Goal: Contribute content: Add original content to the website for others to see

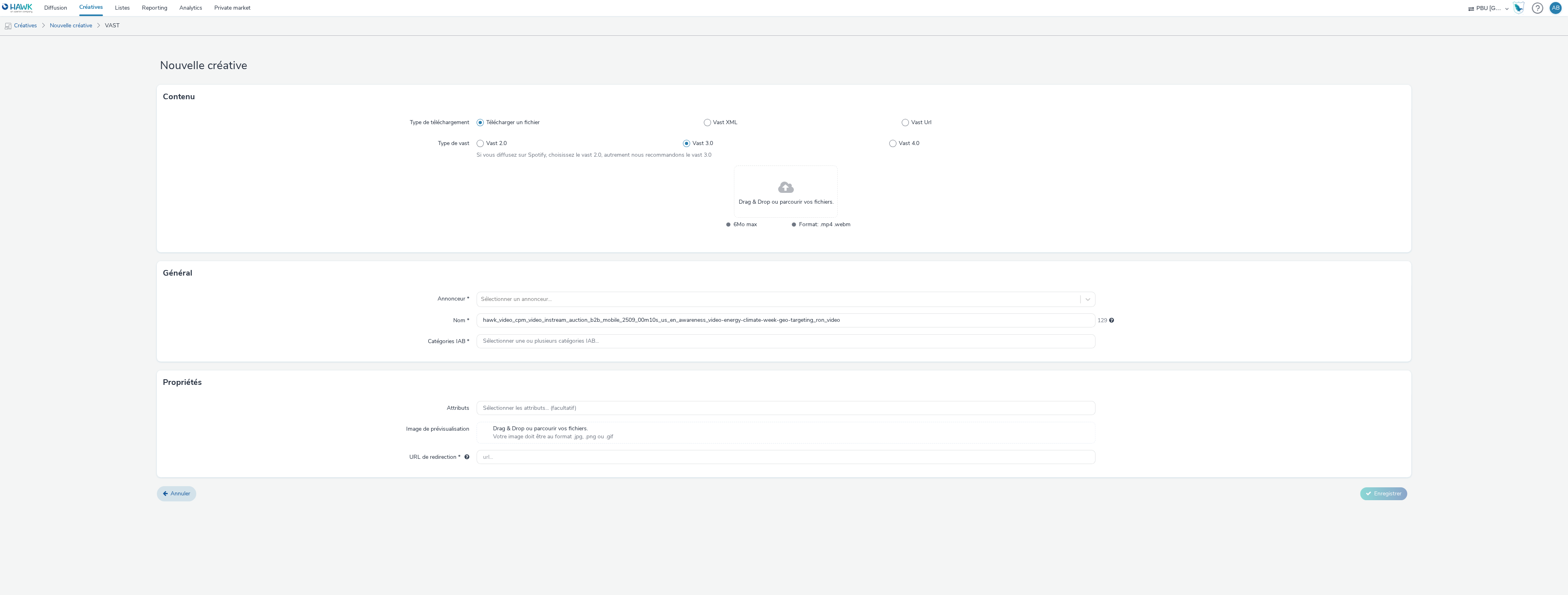
click at [95, 4] on link "Créatives" at bounding box center [91, 8] width 36 height 16
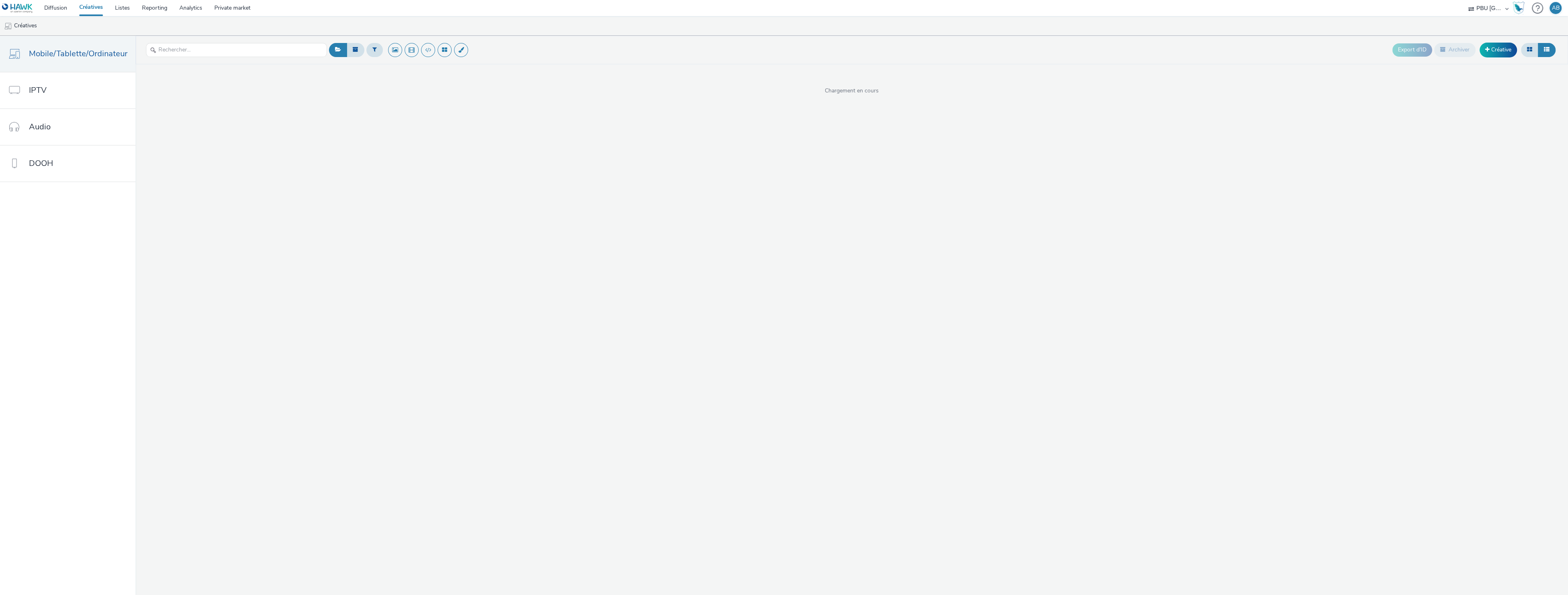
click at [93, 7] on link "Créatives" at bounding box center [91, 8] width 36 height 16
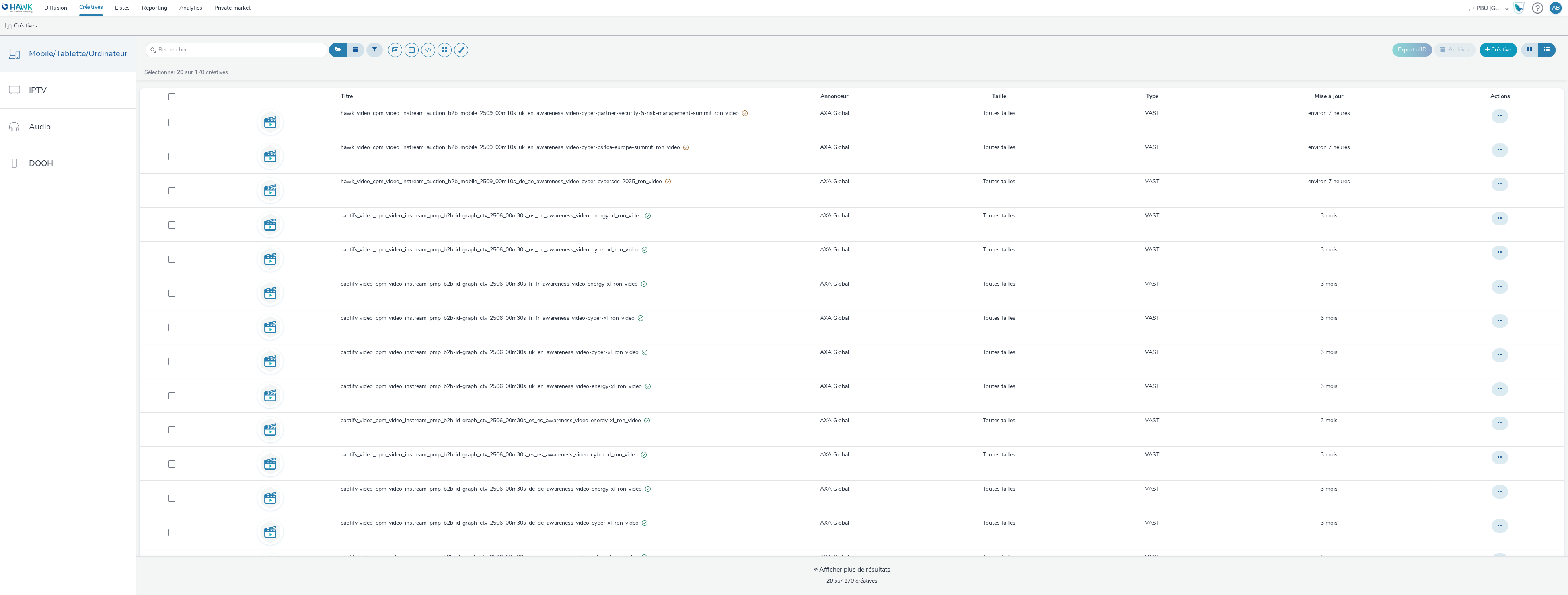
click at [1499, 54] on link "Créative" at bounding box center [1498, 50] width 38 height 15
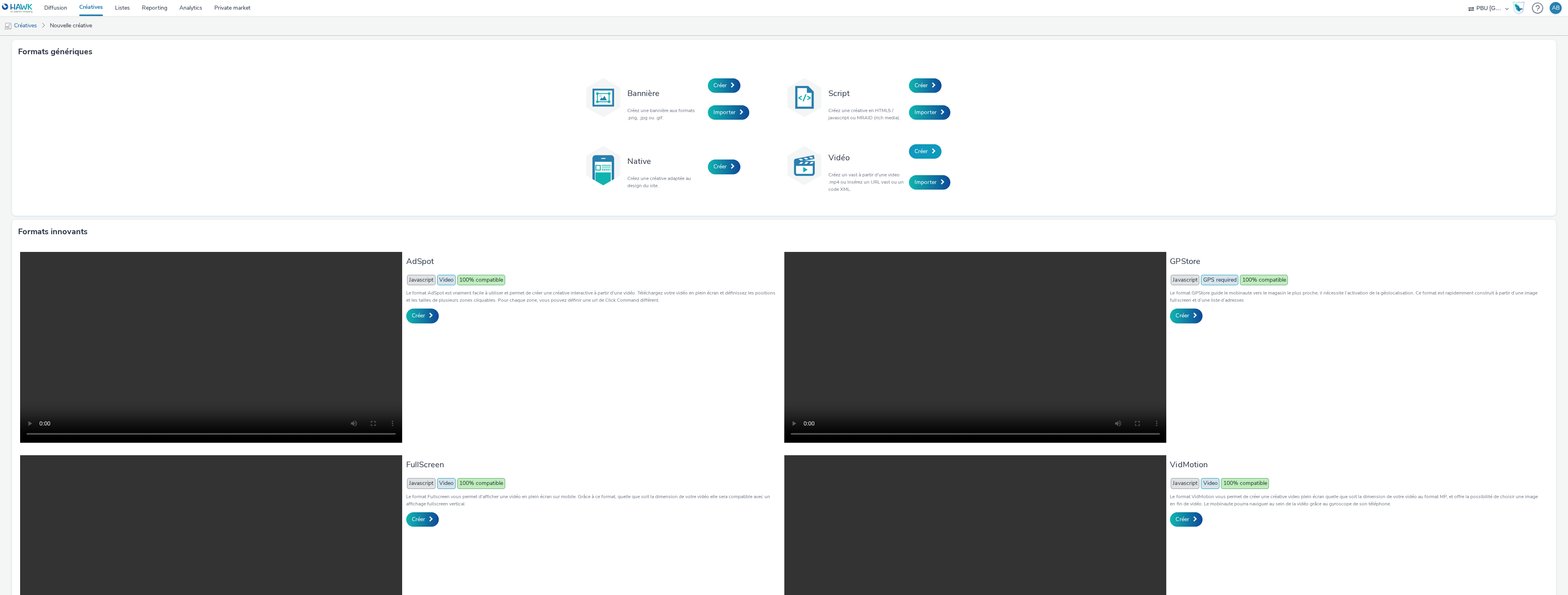
click at [919, 151] on span "Créer" at bounding box center [921, 151] width 13 height 7
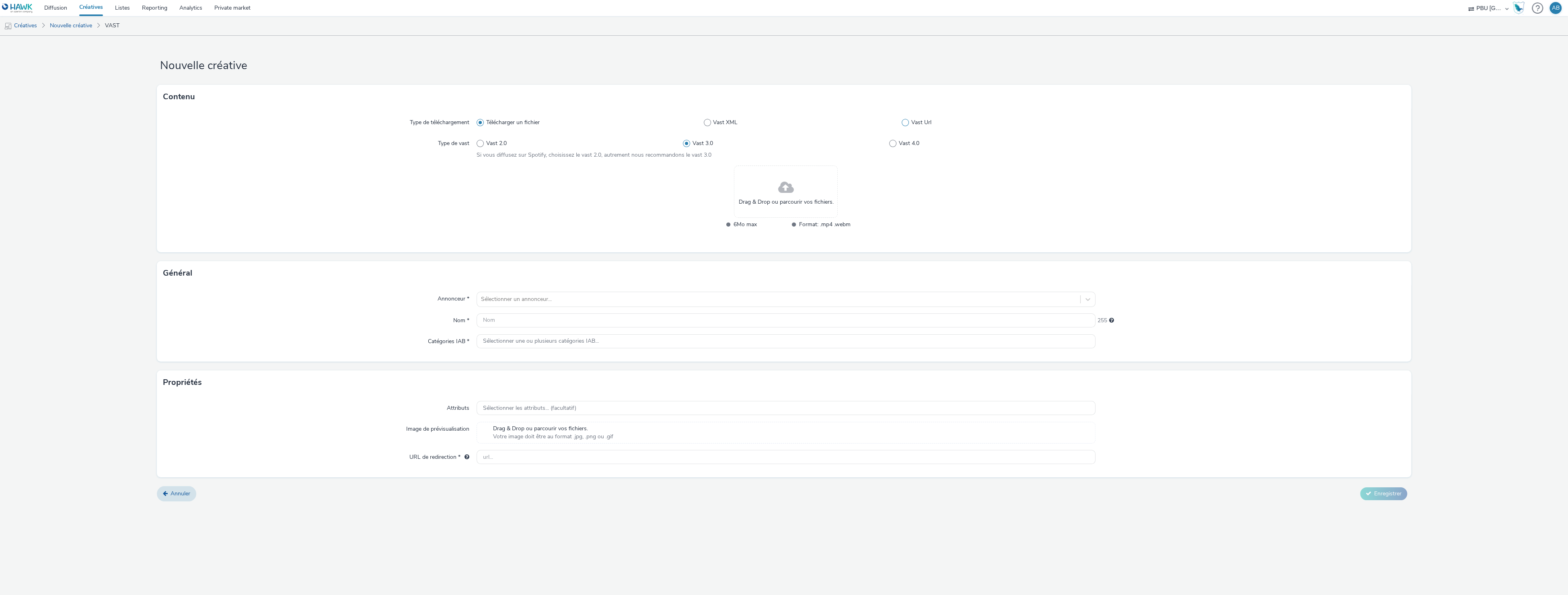
click at [904, 120] on label "Vast Url" at bounding box center [999, 123] width 194 height 8
click at [904, 120] on input "Vast Url" at bounding box center [905, 123] width 5 height 5
radio input "false"
radio input "true"
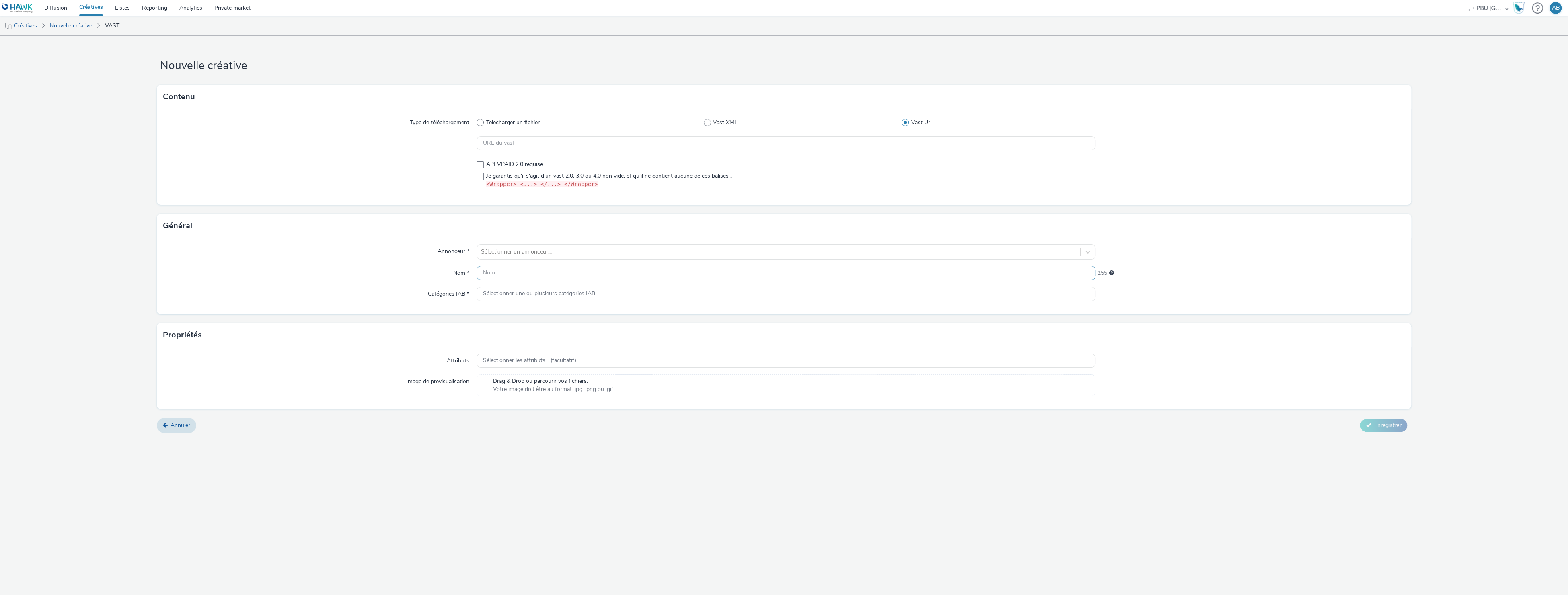
click at [490, 270] on input "text" at bounding box center [786, 273] width 619 height 14
paste input "hawk_video_cpm_video_instream_auction_b2b_mobile_2509_00m10s_us_en_awareness_vi…"
type input "hawk_video_cpm_video_instream_auction_b2b_mobile_2509_00m10s_us_en_awareness_vi…"
click at [541, 255] on div at bounding box center [779, 252] width 595 height 10
click at [546, 270] on li "AG AXA Global" at bounding box center [786, 275] width 619 height 27
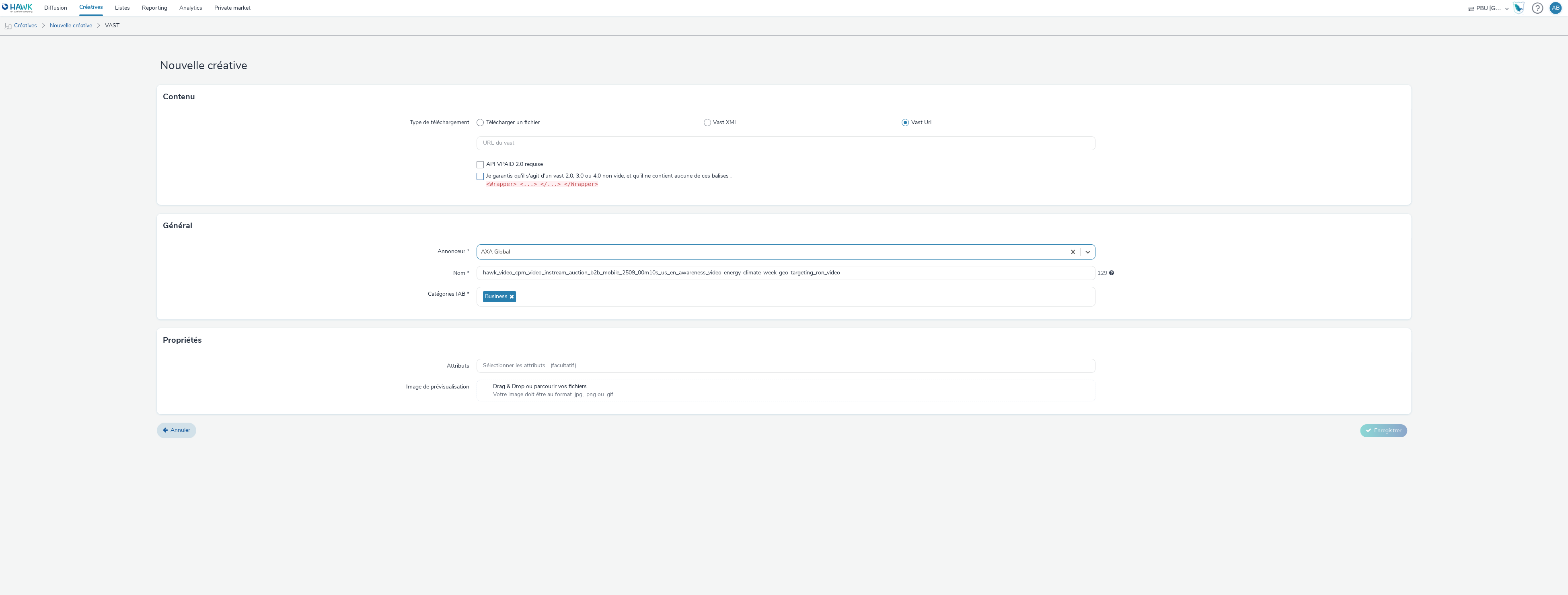
click at [479, 175] on span at bounding box center [480, 176] width 7 height 7
checkbox input "true"
click at [503, 147] on input "text" at bounding box center [786, 143] width 619 height 14
paste input "https://[DOMAIN_NAME]/v2/2598599/89207573?omidPartner=[OMIDPARTNER]&apiframewor…"
type input "https://[DOMAIN_NAME]/v2/2598599/89207573?omidPartner=[OMIDPARTNER]&apiframewor…"
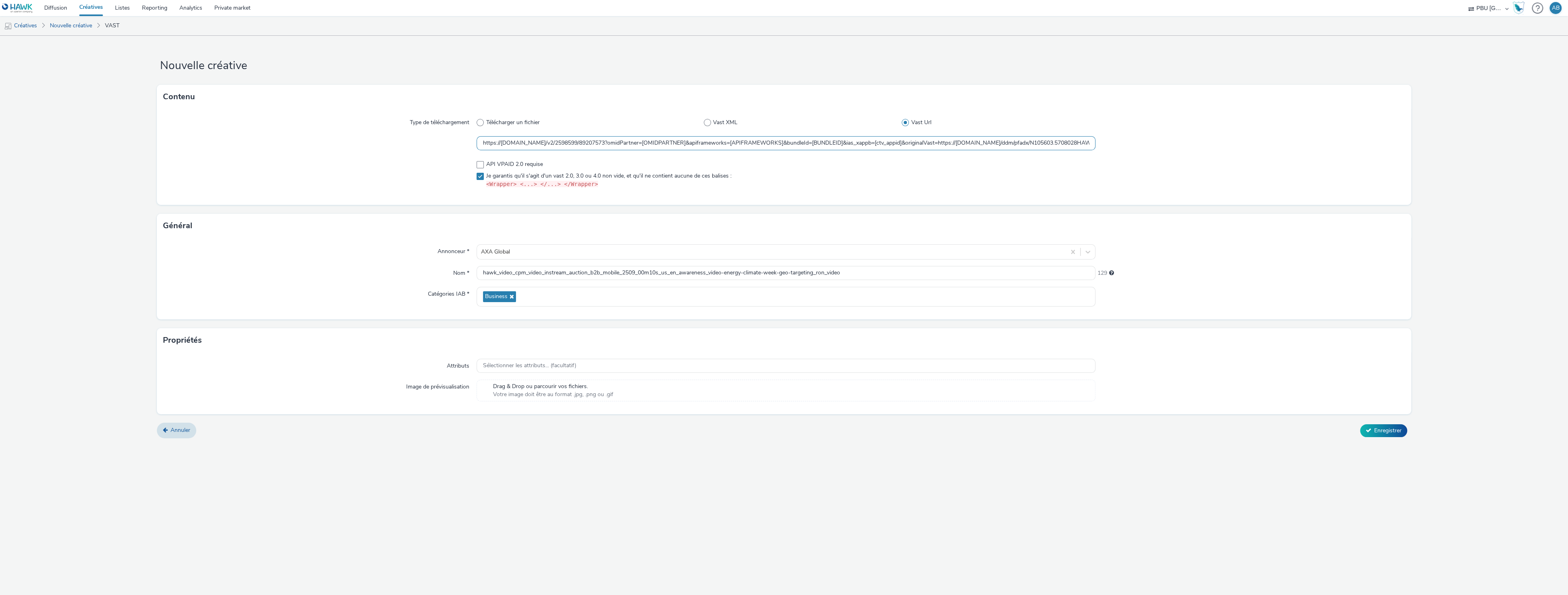
scroll to position [0, 786]
click at [412, 181] on div at bounding box center [320, 175] width 313 height 34
click at [1380, 429] on span "Enregistrer" at bounding box center [1388, 430] width 27 height 7
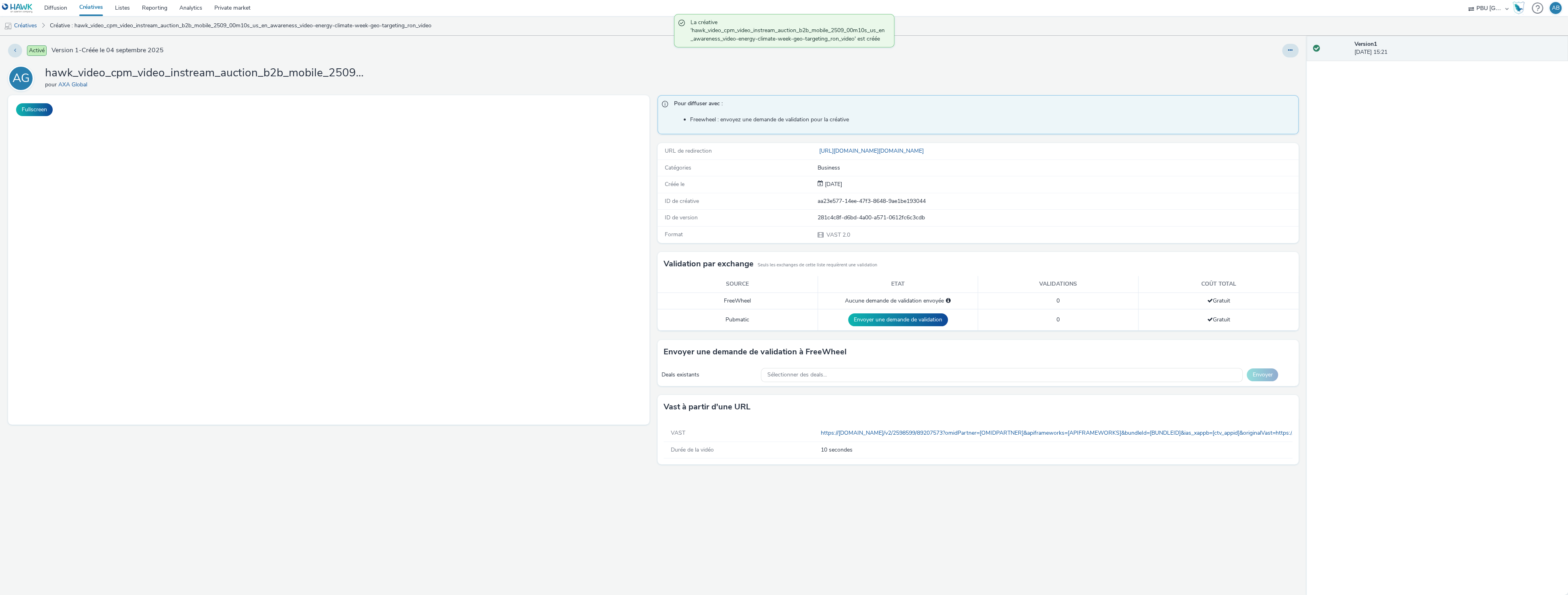
click at [90, 9] on link "Créatives" at bounding box center [91, 8] width 36 height 16
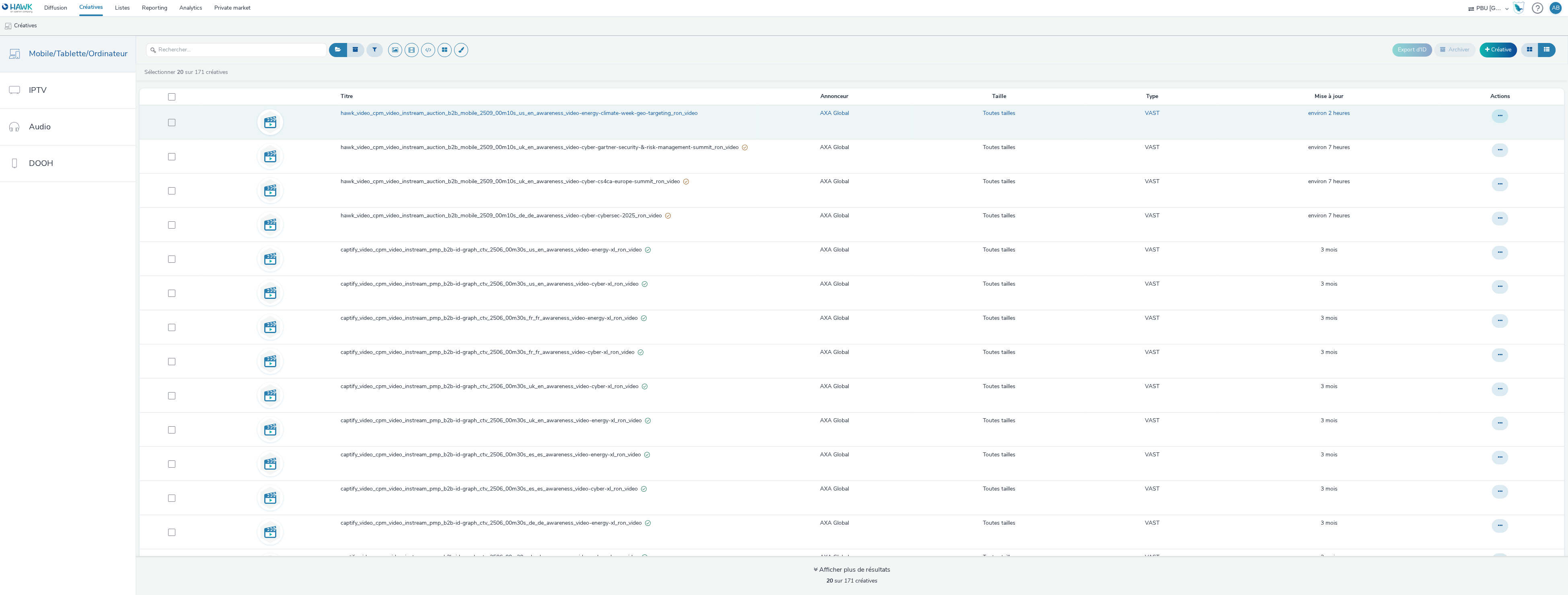
click at [1502, 116] on button at bounding box center [1500, 116] width 16 height 14
click at [1473, 133] on link "Modifier" at bounding box center [1479, 133] width 61 height 16
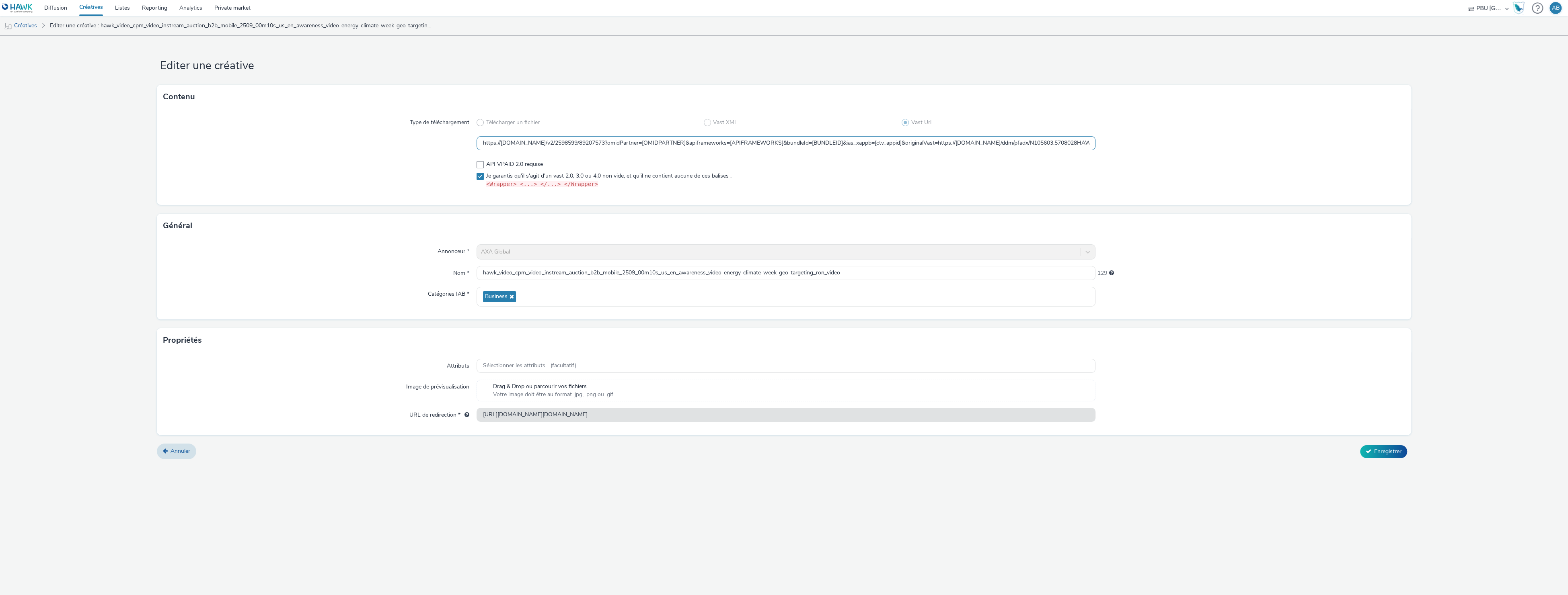
click at [529, 145] on input "https://[DOMAIN_NAME]/v2/2598599/89207573?omidPartner=[OMIDPARTNER]&apiframewor…" at bounding box center [786, 143] width 619 height 14
paste input "[DOMAIN_NAME]/vast?vastUrl=mqmun5pv-545266821&xid=axa&yid=hawk&zid=axa-ww-xl-vo…"
type input "https://[DOMAIN_NAME]/vast?vastUrl=mqmun5pv-545266821&xid=axa&yid=hawk&zid=axa-…"
click at [1213, 183] on div at bounding box center [1250, 175] width 309 height 34
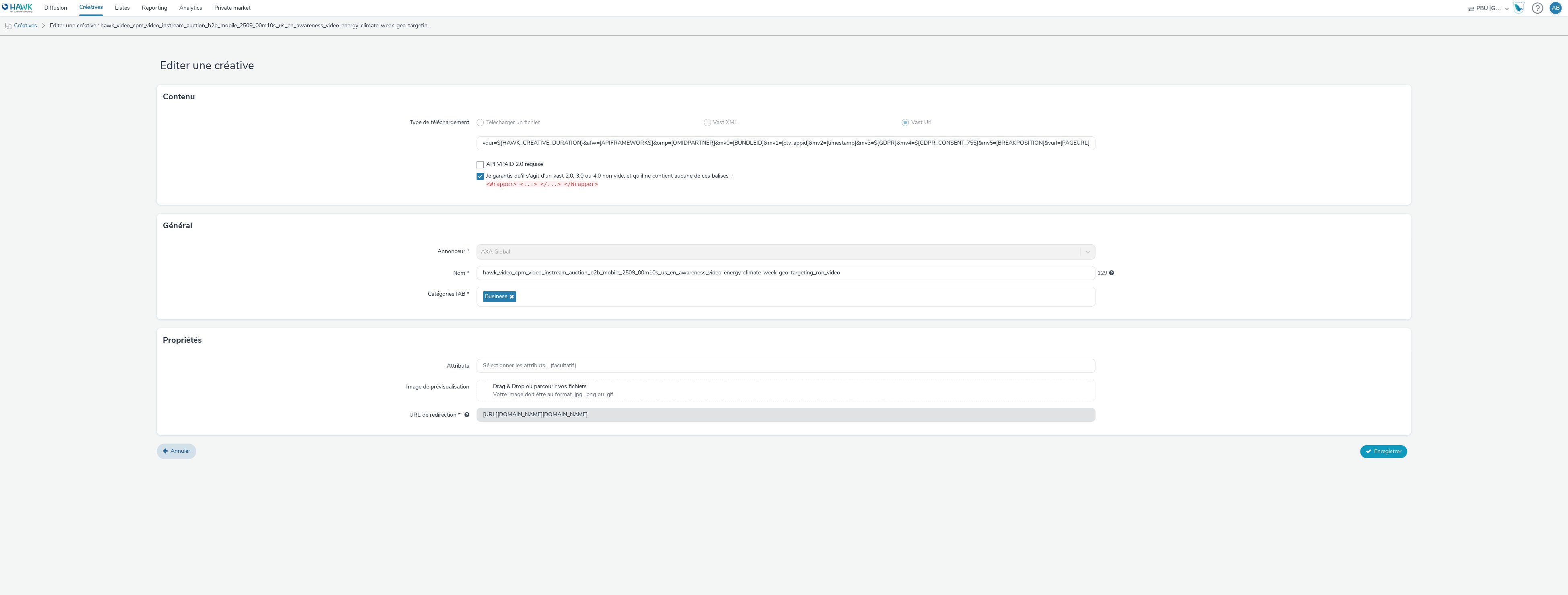
click at [1375, 449] on span "Enregistrer" at bounding box center [1388, 451] width 27 height 7
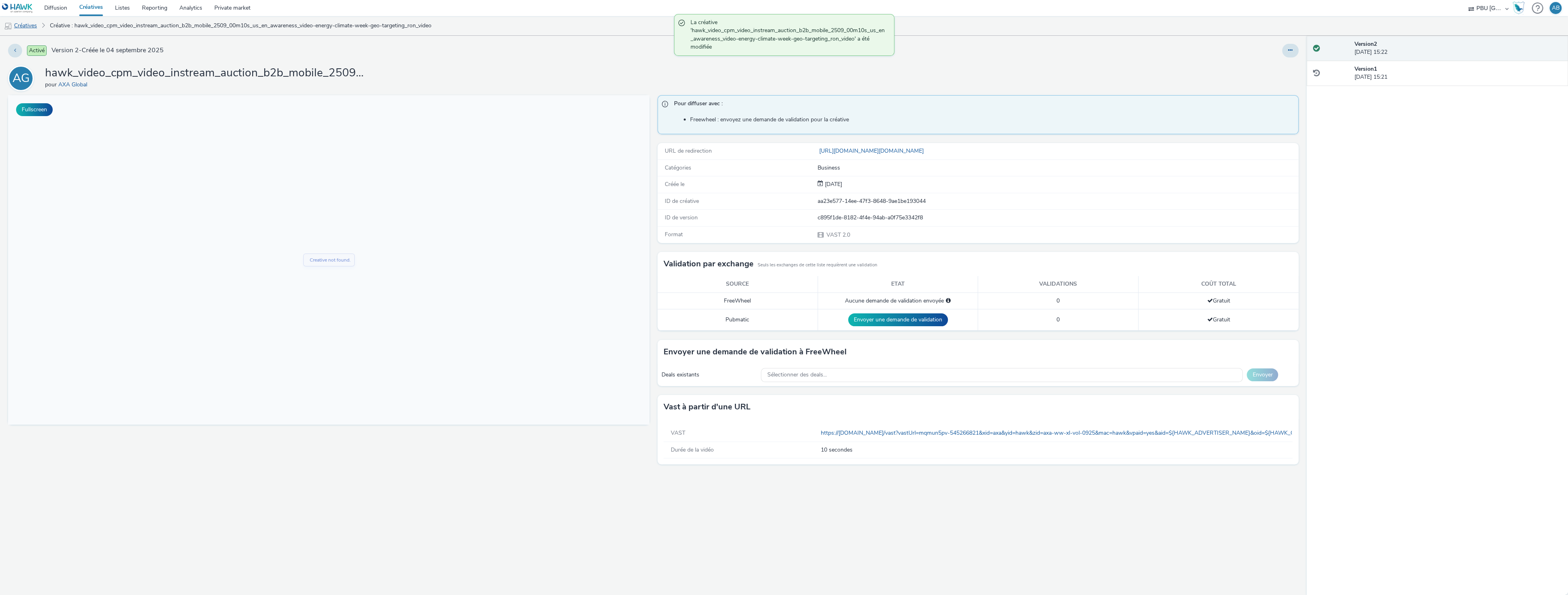
click at [18, 26] on link "Créatives" at bounding box center [21, 26] width 41 height 20
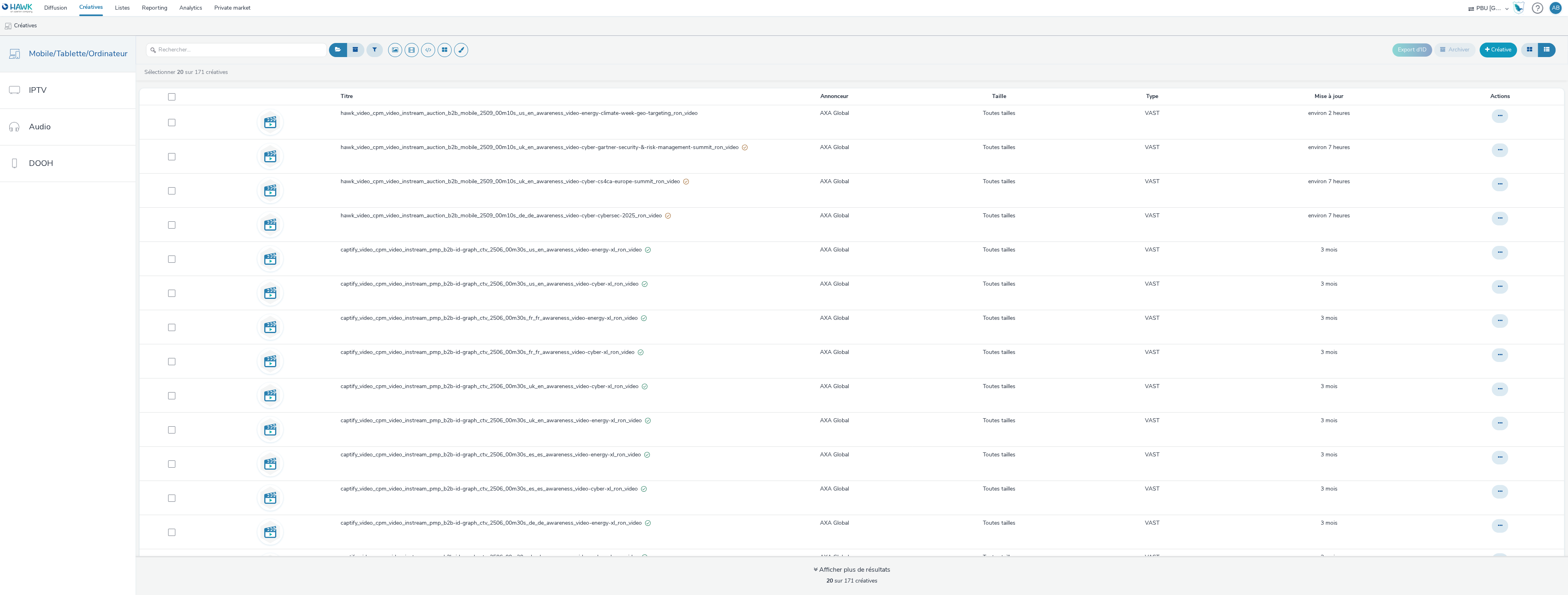
click at [1501, 51] on link "Créative" at bounding box center [1498, 50] width 38 height 15
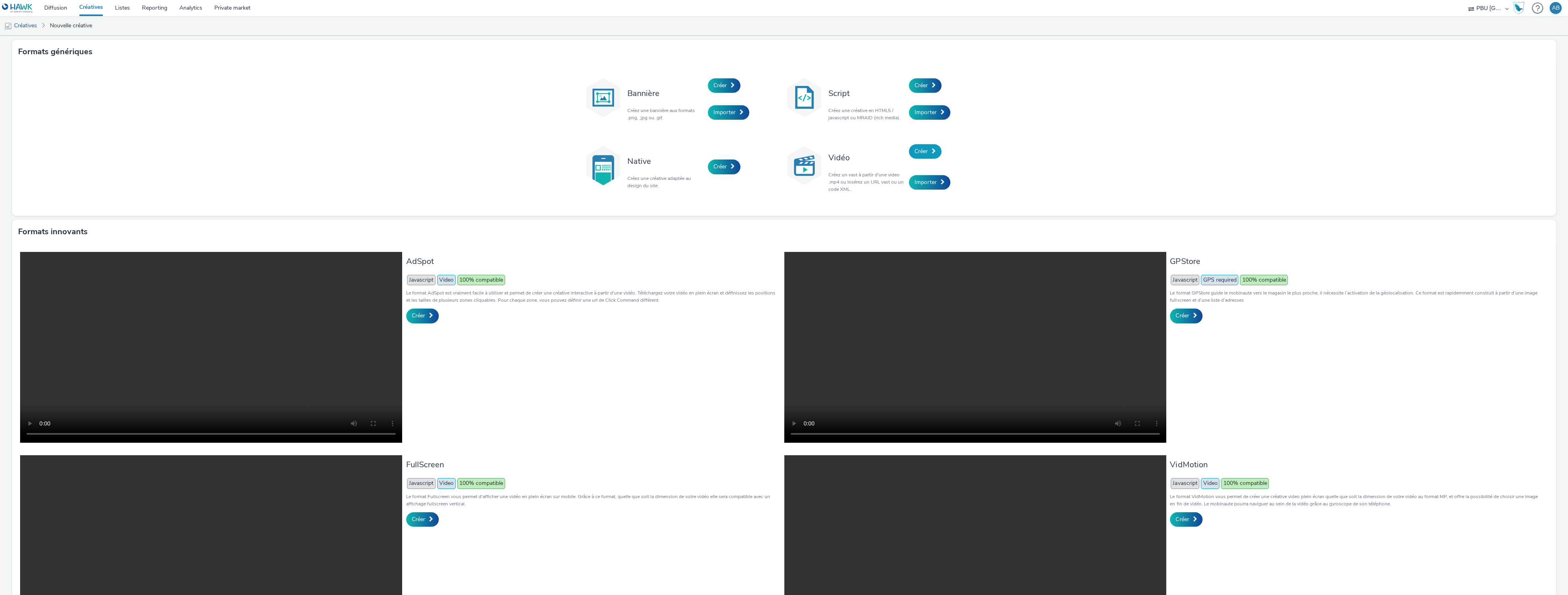
click at [918, 146] on link "Créer" at bounding box center [925, 152] width 33 height 15
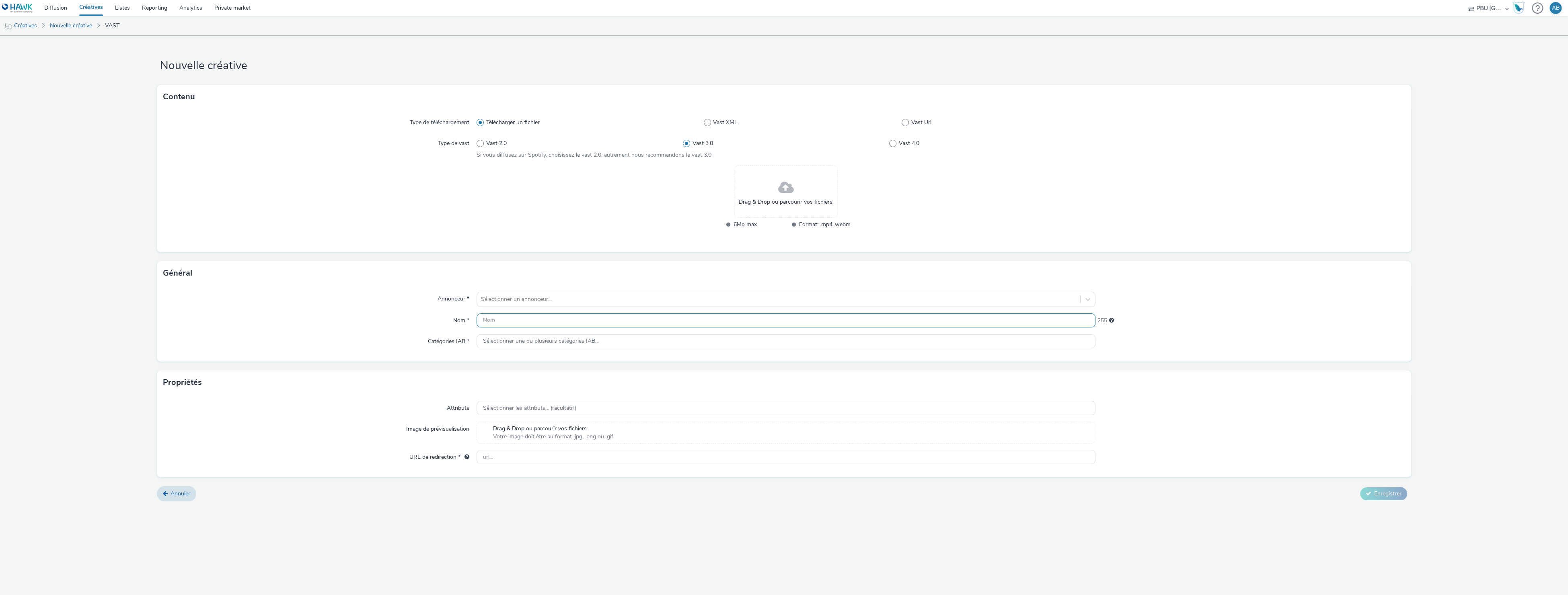
click at [492, 325] on input "text" at bounding box center [786, 320] width 619 height 14
paste input "hawk_video_cpm_video_instream_auction_b2b_mobile_2509_00m10s_us_en_awareness_vi…"
type input "hawk_video_cpm_video_instream_auction_b2b_mobile_2509_00m10s_us_en_awareness_vi…"
click at [903, 234] on div "Drag & Drop ou parcourir vos fichiers. 6Mo max Format: .mp4 .webm" at bounding box center [786, 202] width 619 height 74
click at [903, 126] on div "Télécharger un fichier Vast XML Vast Url" at bounding box center [786, 123] width 619 height 15
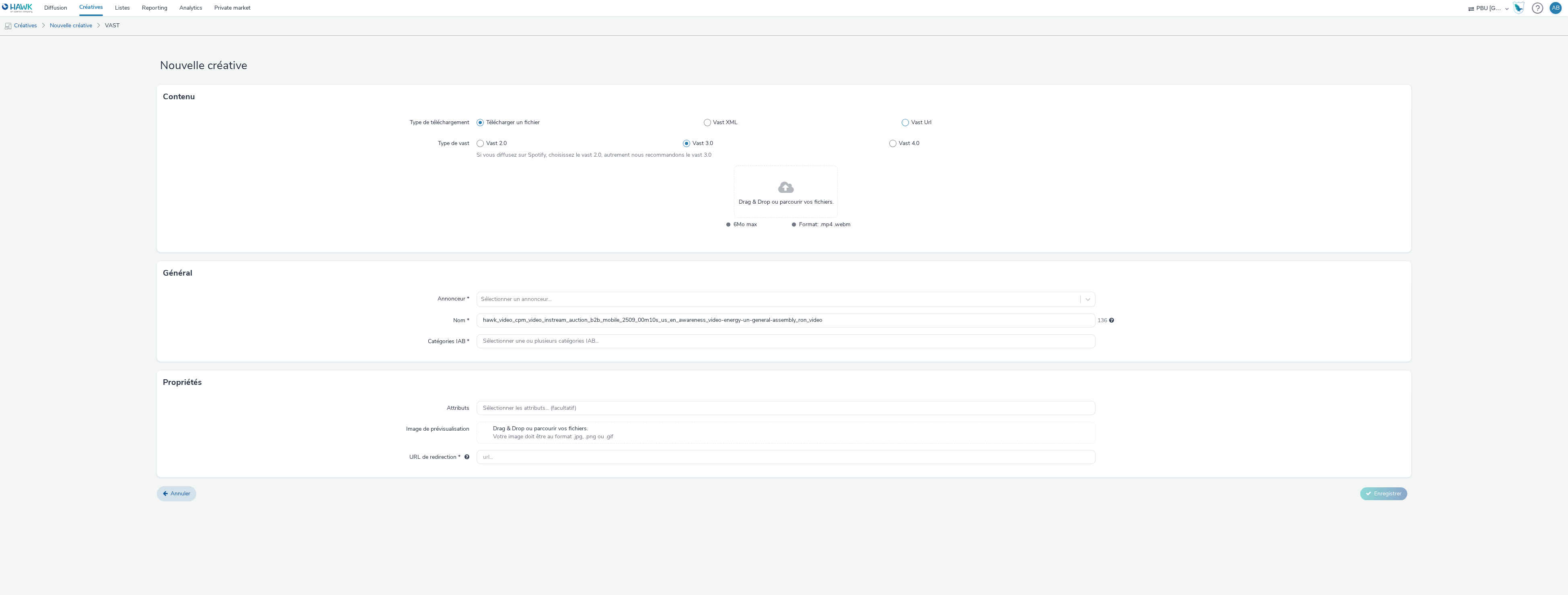
click at [906, 122] on span at bounding box center [905, 122] width 7 height 7
click at [906, 122] on input "Vast Url" at bounding box center [905, 123] width 5 height 5
radio input "false"
radio input "true"
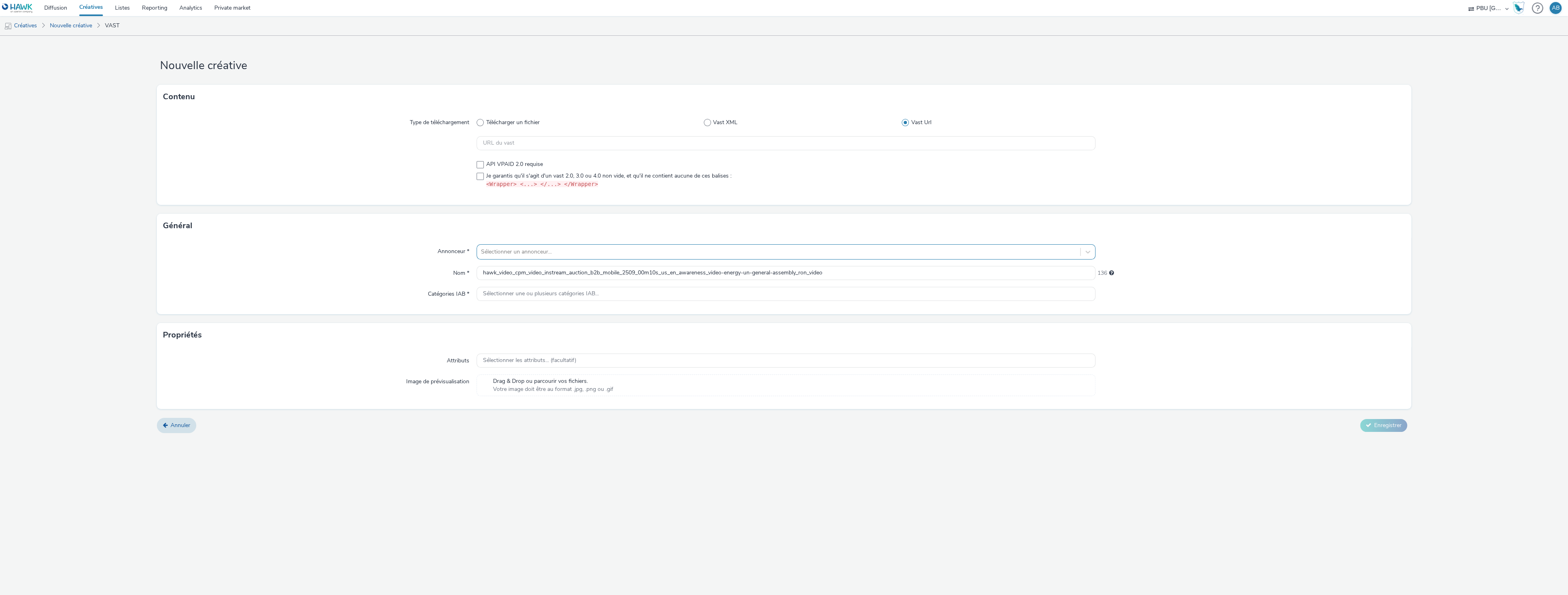
click at [496, 252] on div at bounding box center [779, 252] width 595 height 10
click at [506, 274] on div "AG" at bounding box center [494, 275] width 25 height 25
click at [536, 142] on input "text" at bounding box center [786, 143] width 619 height 14
click at [499, 143] on input "text" at bounding box center [786, 143] width 619 height 14
paste input "https://[DOMAIN_NAME]/vast?vastUrl=hz81aybc323705254&xid=axa&yid=hawk&zid=axa-w…"
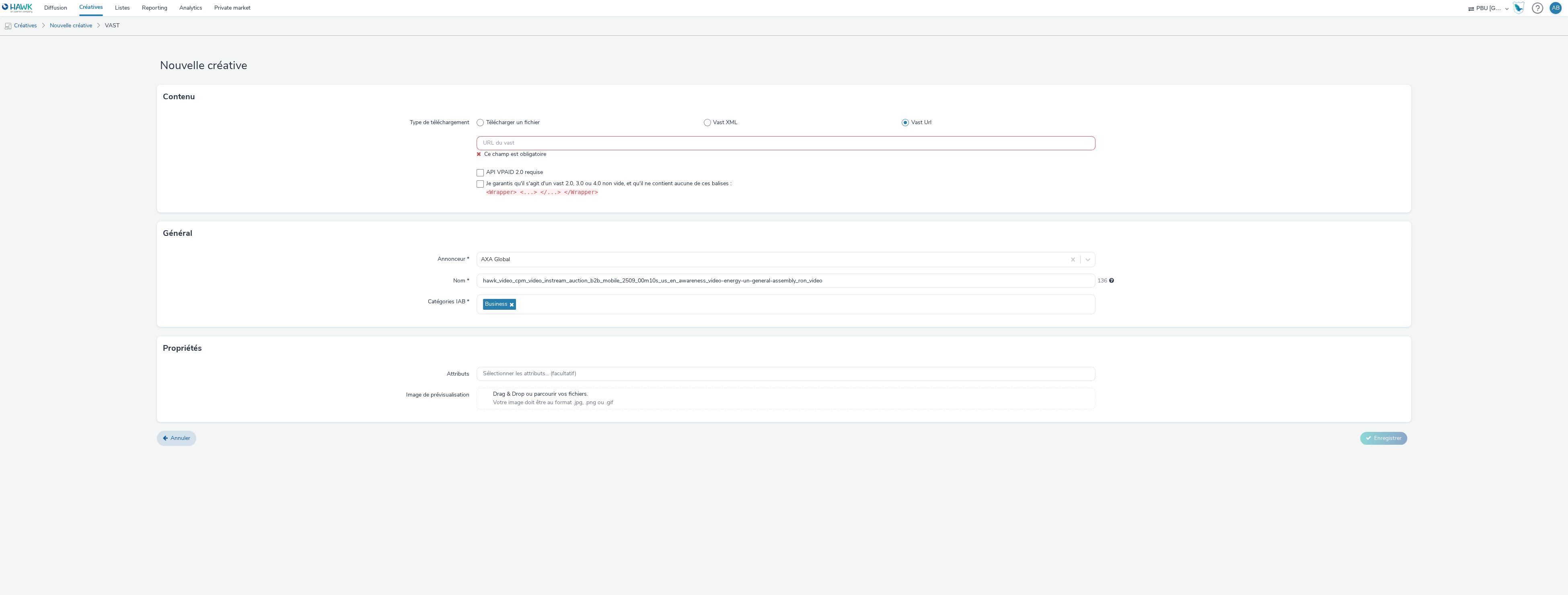
type input "https://[DOMAIN_NAME]/vast?vastUrl=hz81aybc323705254&xid=axa&yid=hawk&zid=axa-w…"
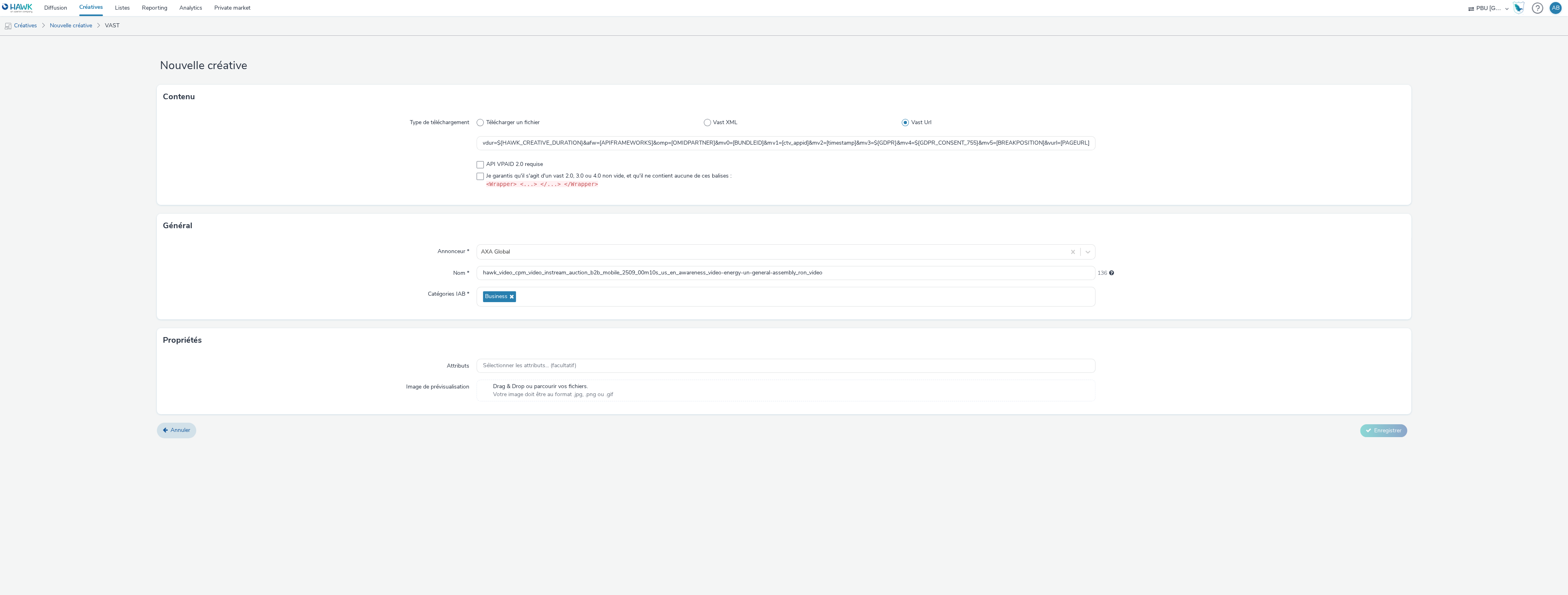
click at [373, 172] on div at bounding box center [320, 175] width 313 height 34
click at [481, 179] on span at bounding box center [480, 176] width 7 height 7
checkbox input "true"
click at [1396, 428] on span "Enregistrer" at bounding box center [1388, 430] width 27 height 7
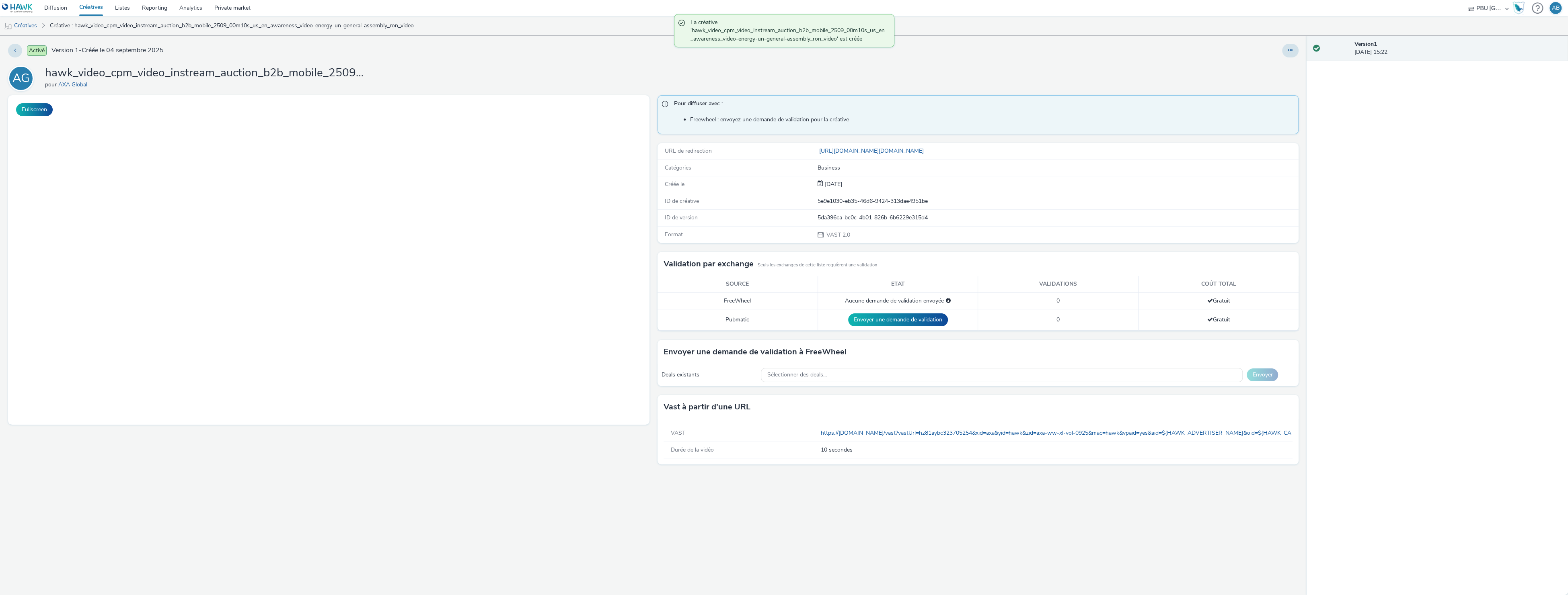
click at [53, 26] on link "Créative : hawk_video_cpm_video_instream_auction_b2b_mobile_2509_00m10s_us_en_a…" at bounding box center [232, 26] width 372 height 20
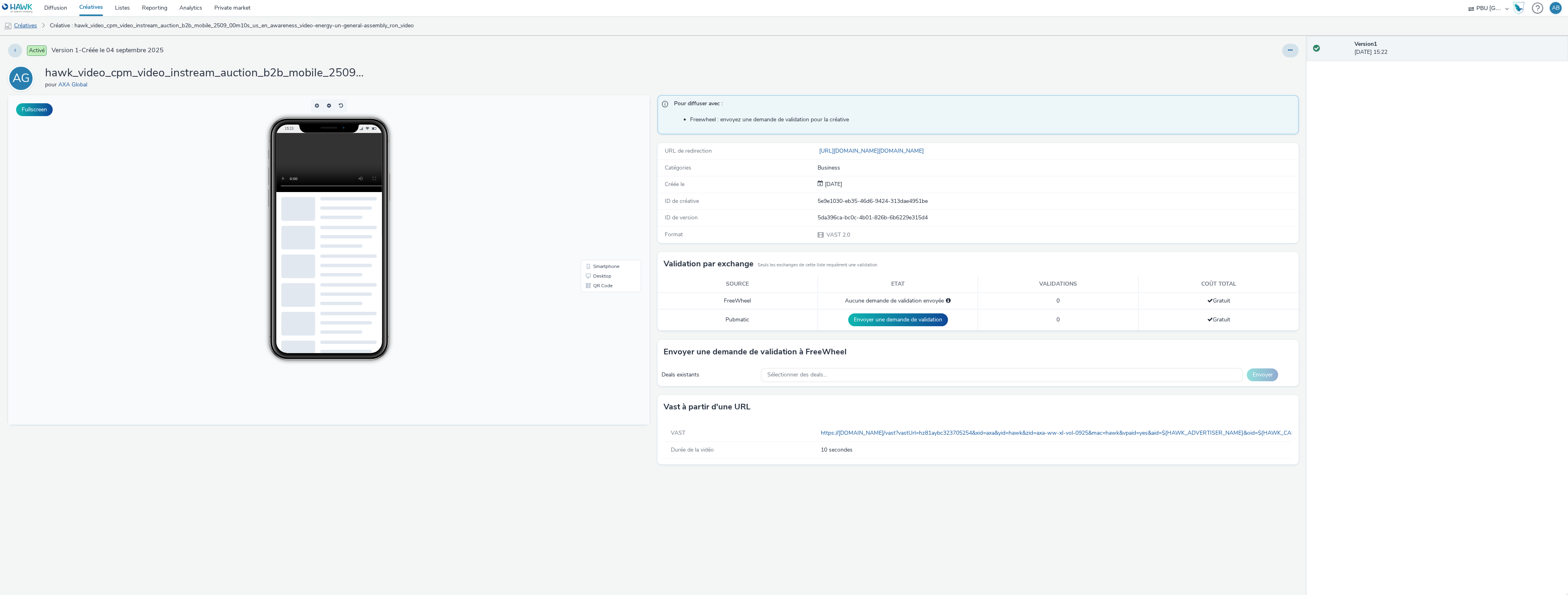
click at [24, 29] on link "Créatives" at bounding box center [21, 26] width 41 height 20
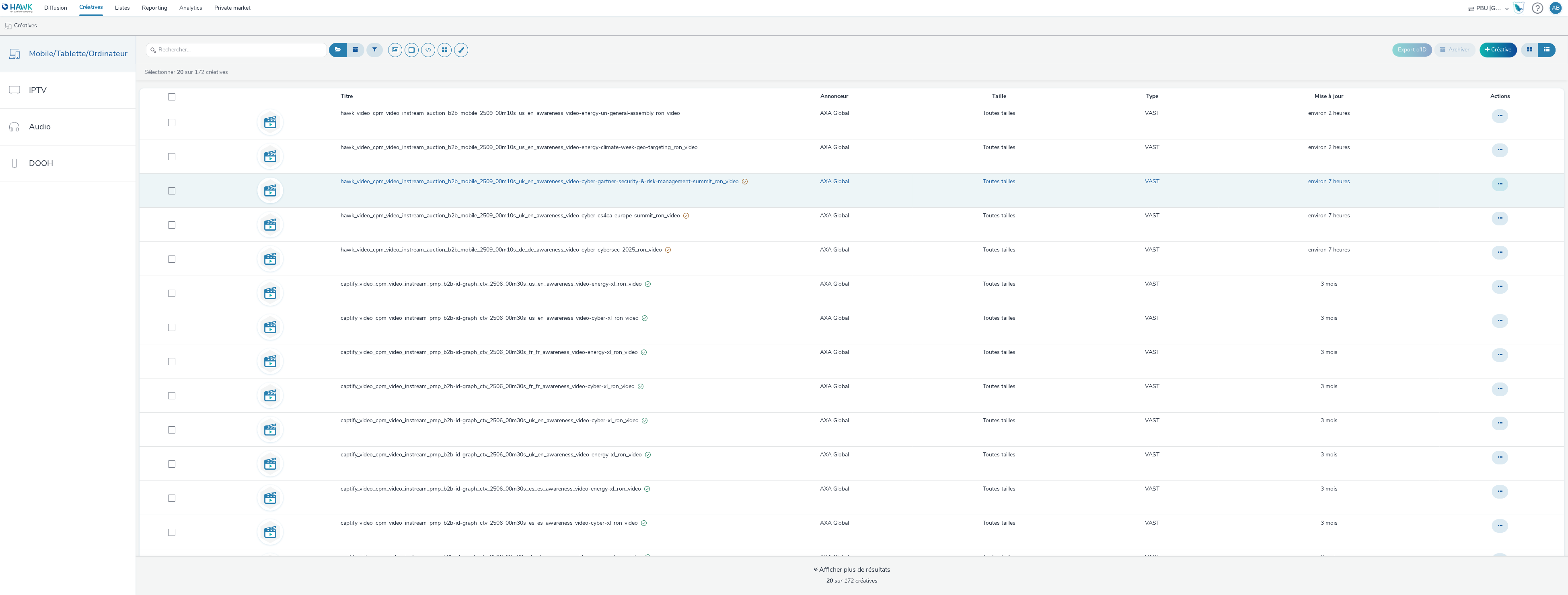
click at [1502, 185] on icon at bounding box center [1500, 184] width 4 height 6
click at [1487, 198] on link "Modifier" at bounding box center [1479, 201] width 61 height 16
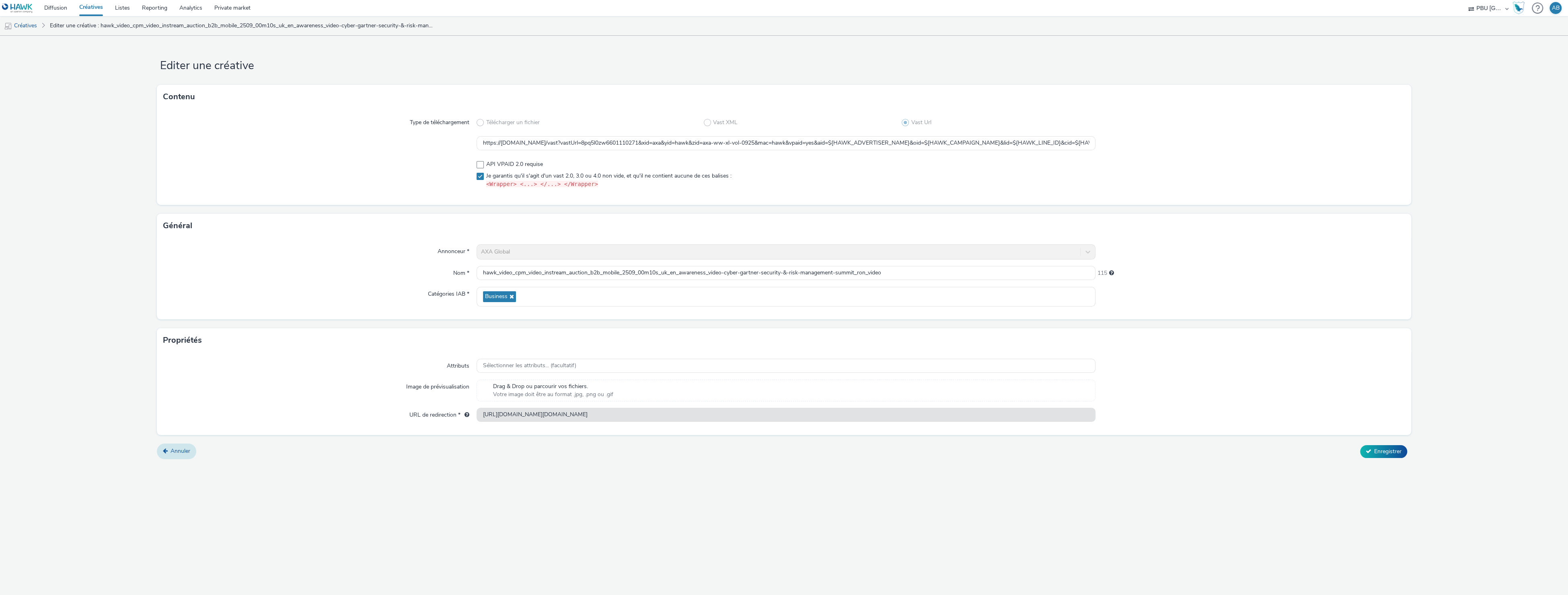
click at [167, 456] on link "Annuler" at bounding box center [176, 451] width 39 height 16
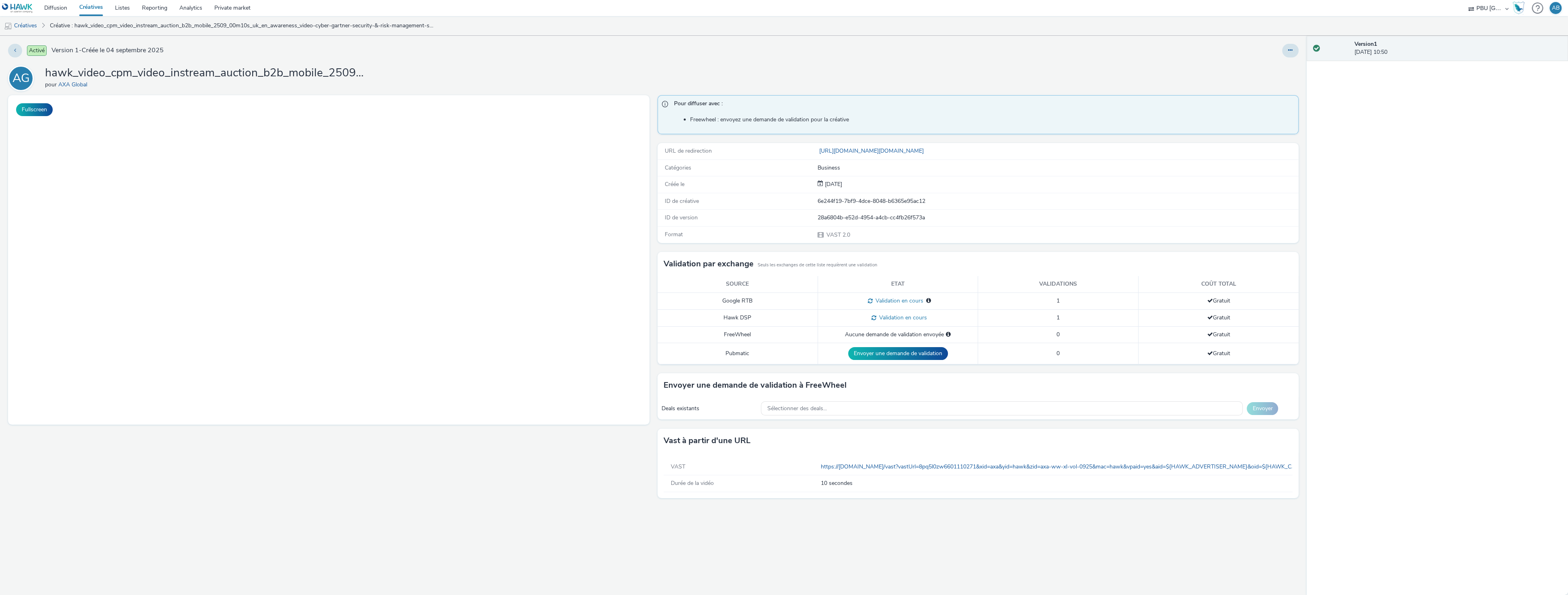
click at [85, 10] on link "Créatives" at bounding box center [91, 8] width 36 height 16
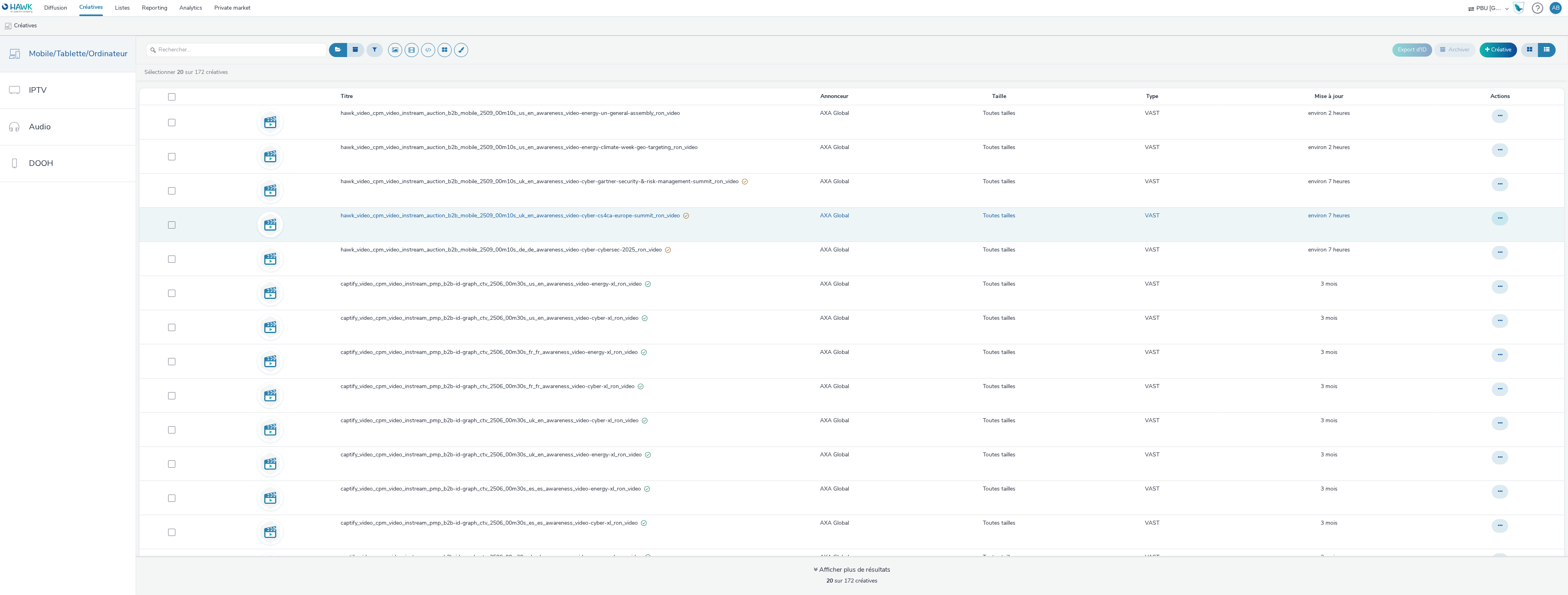
click at [1498, 223] on button at bounding box center [1500, 218] width 16 height 14
click at [1478, 235] on link "Modifier" at bounding box center [1479, 235] width 61 height 16
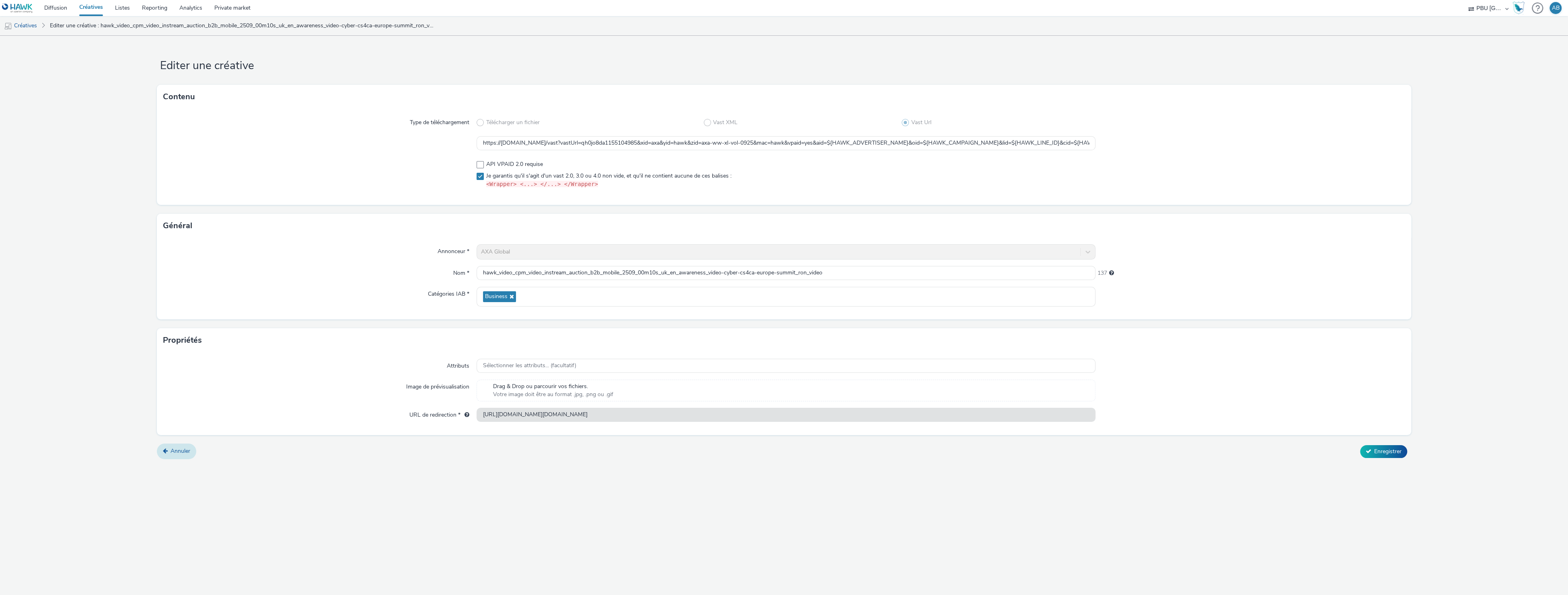
click at [168, 453] on link "Annuler" at bounding box center [176, 451] width 39 height 16
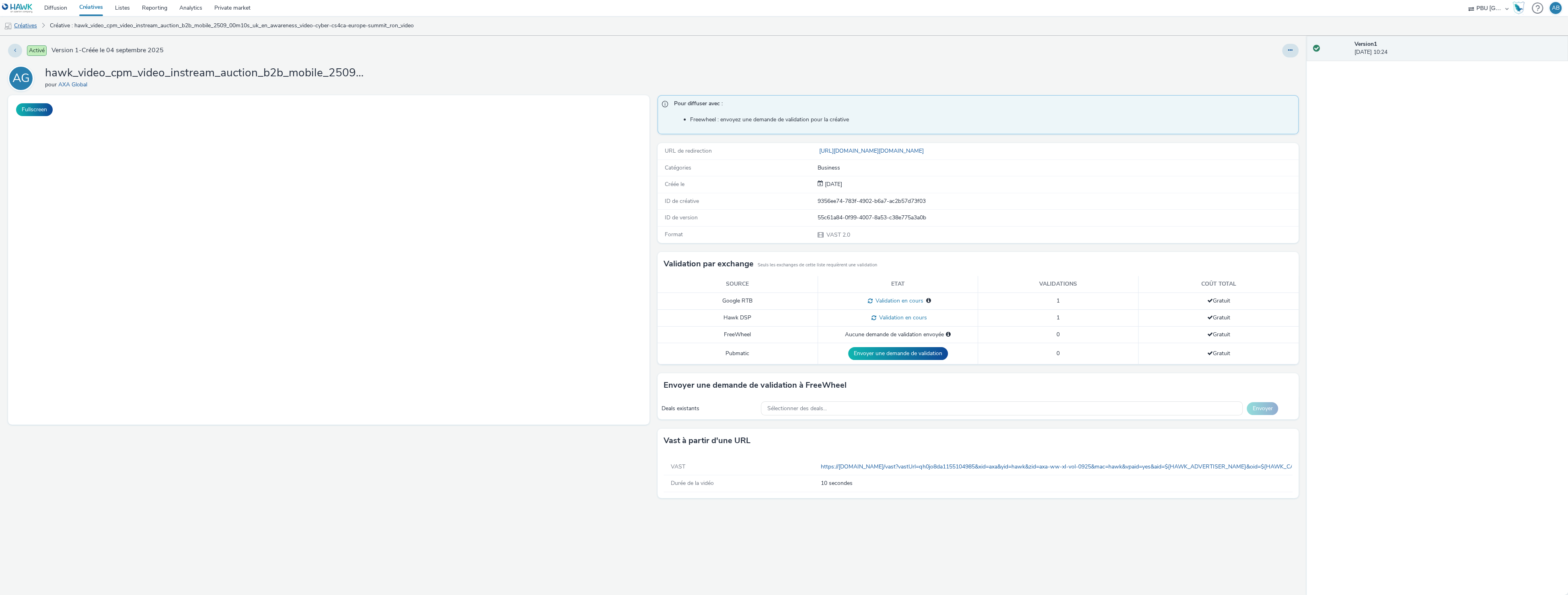
click at [21, 28] on link "Créatives" at bounding box center [21, 26] width 41 height 20
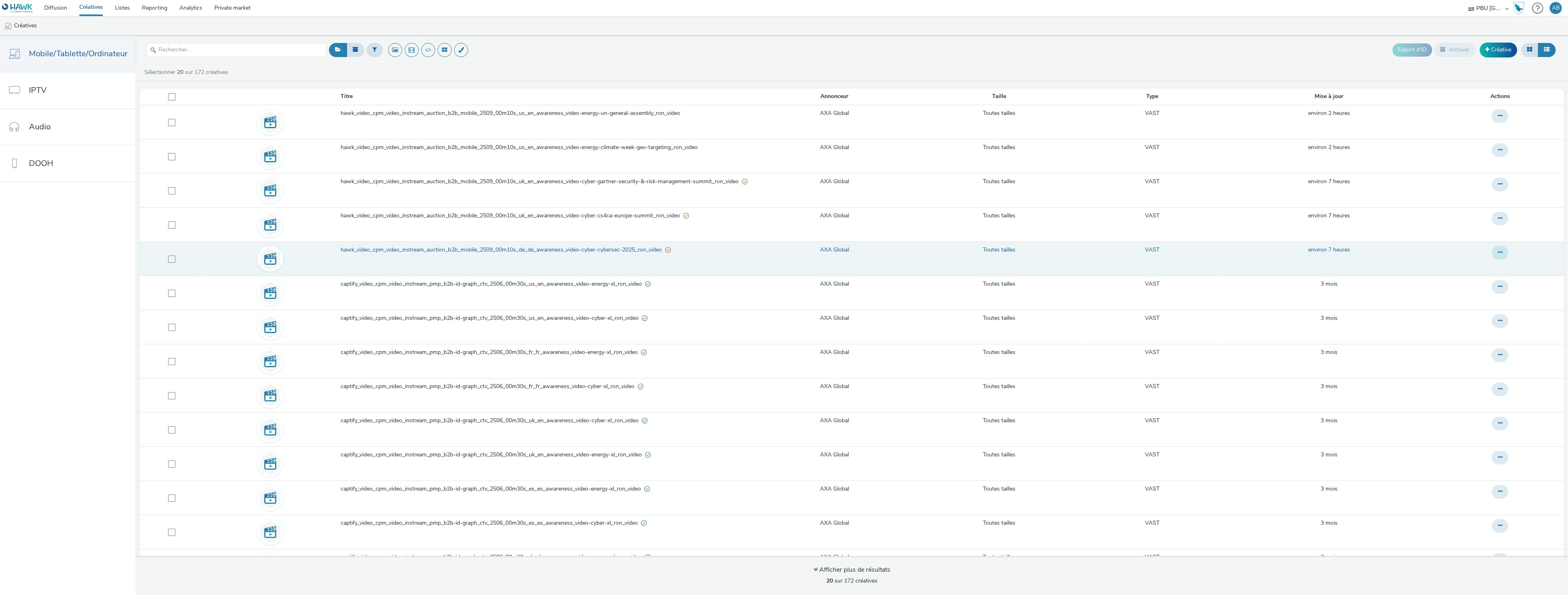
click at [1503, 255] on button at bounding box center [1500, 252] width 16 height 14
click at [1484, 270] on link "Modifier" at bounding box center [1479, 269] width 61 height 16
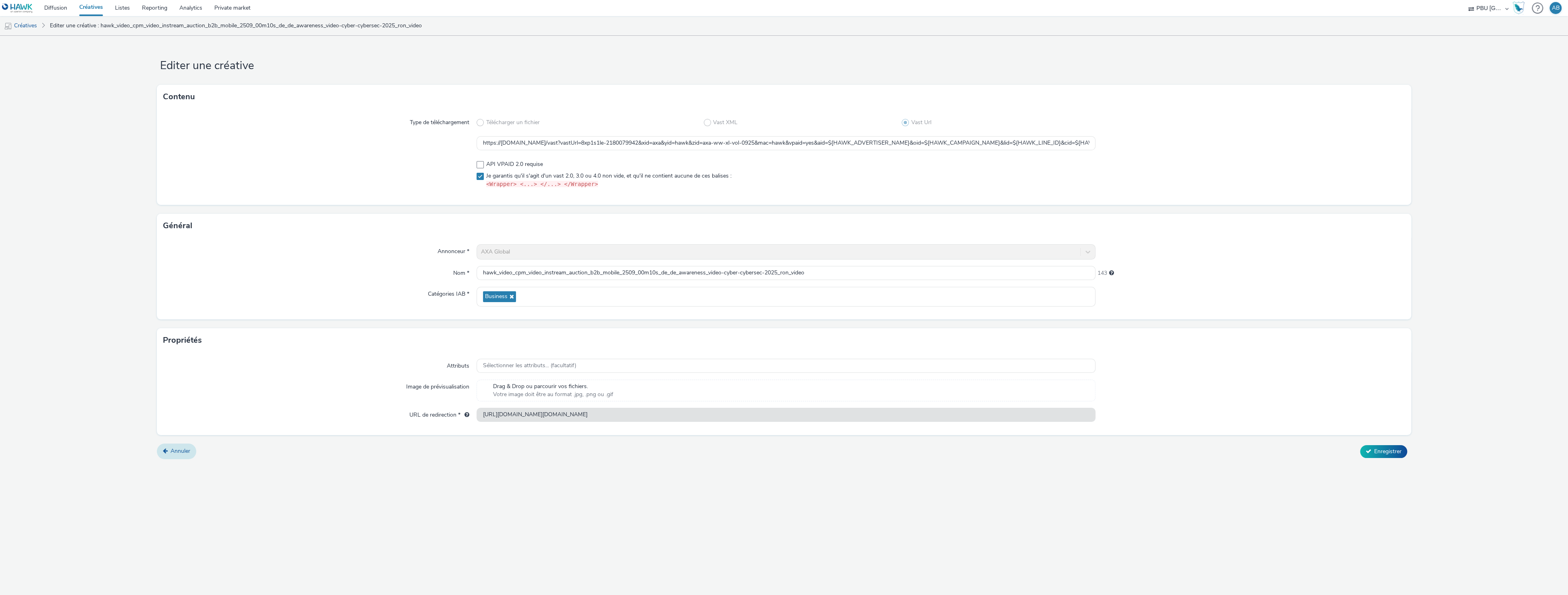
click at [170, 452] on link "Annuler" at bounding box center [176, 451] width 39 height 16
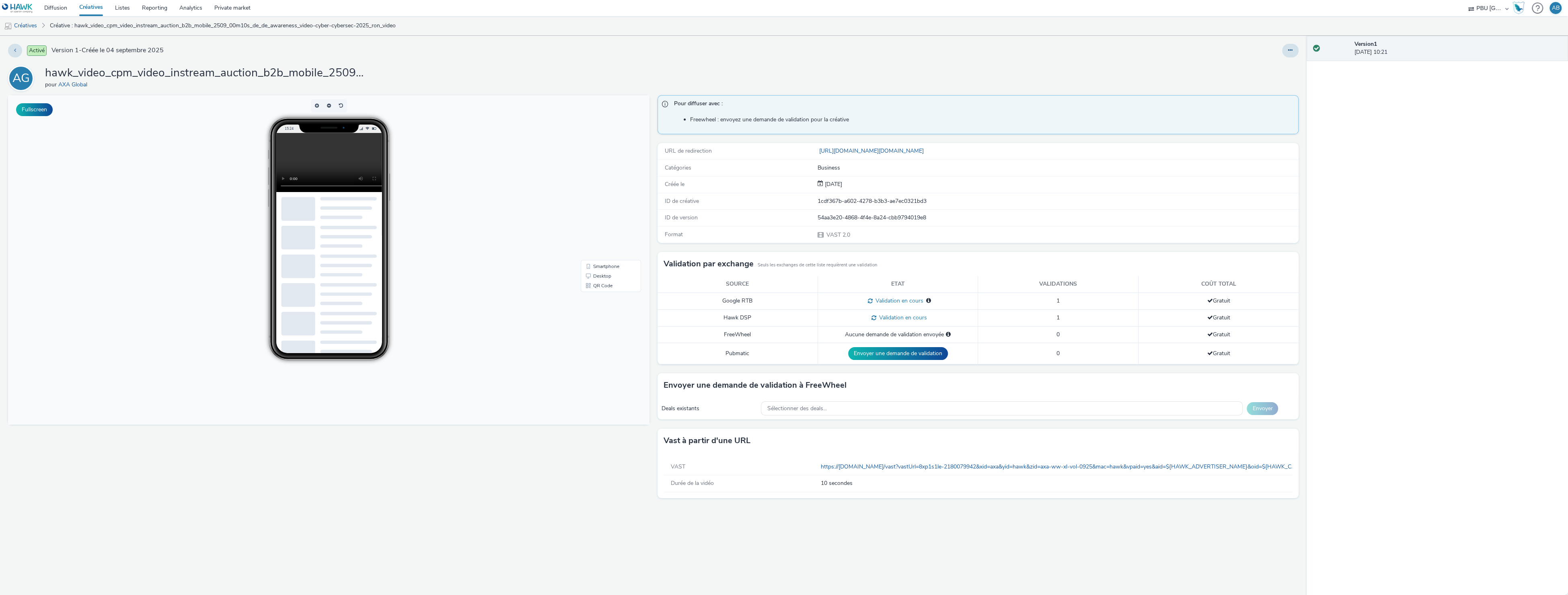
click at [84, 7] on link "Créatives" at bounding box center [91, 8] width 36 height 16
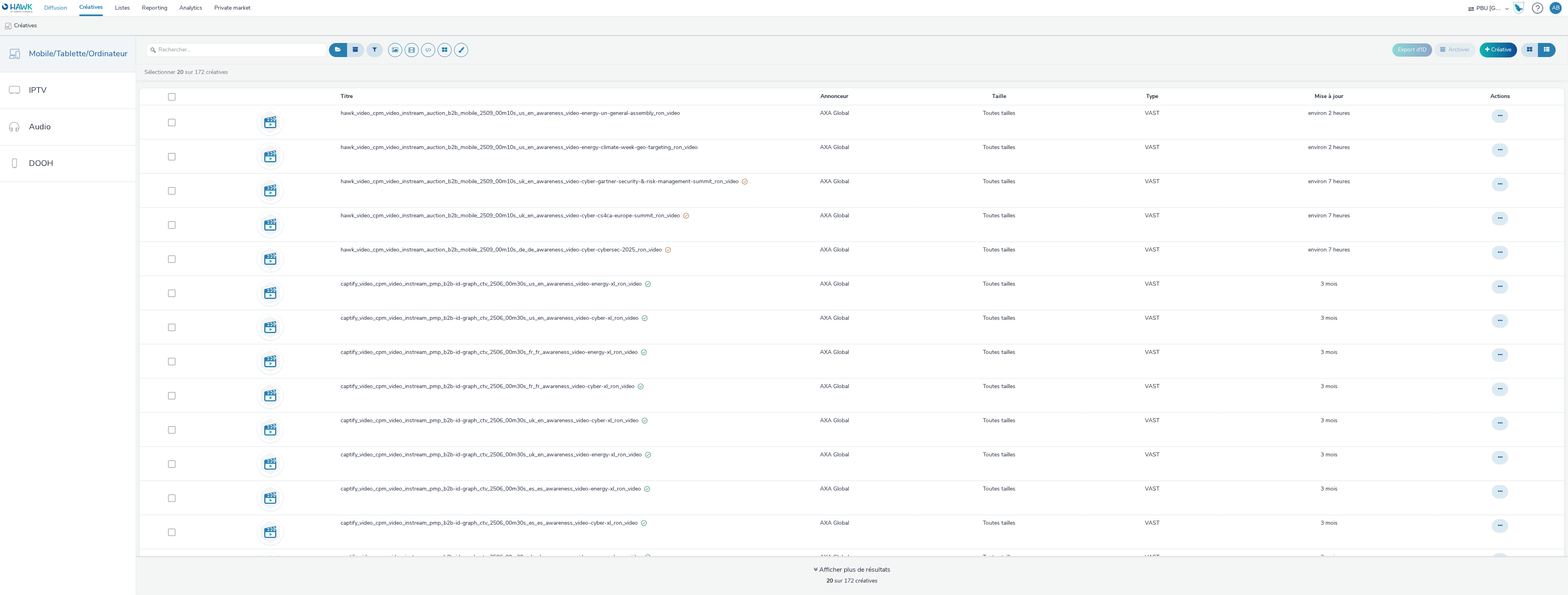
click at [51, 4] on link "Diffusion" at bounding box center [56, 8] width 35 height 16
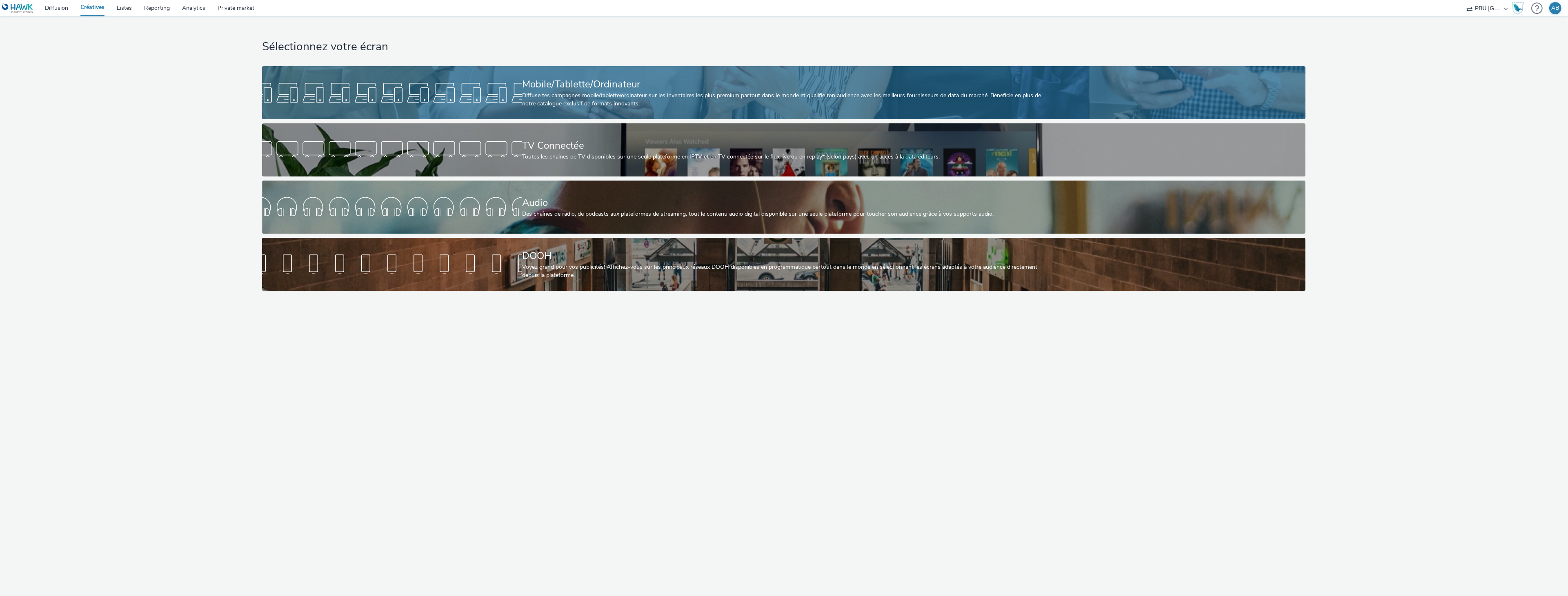
click at [505, 93] on div at bounding box center [392, 92] width 260 height 26
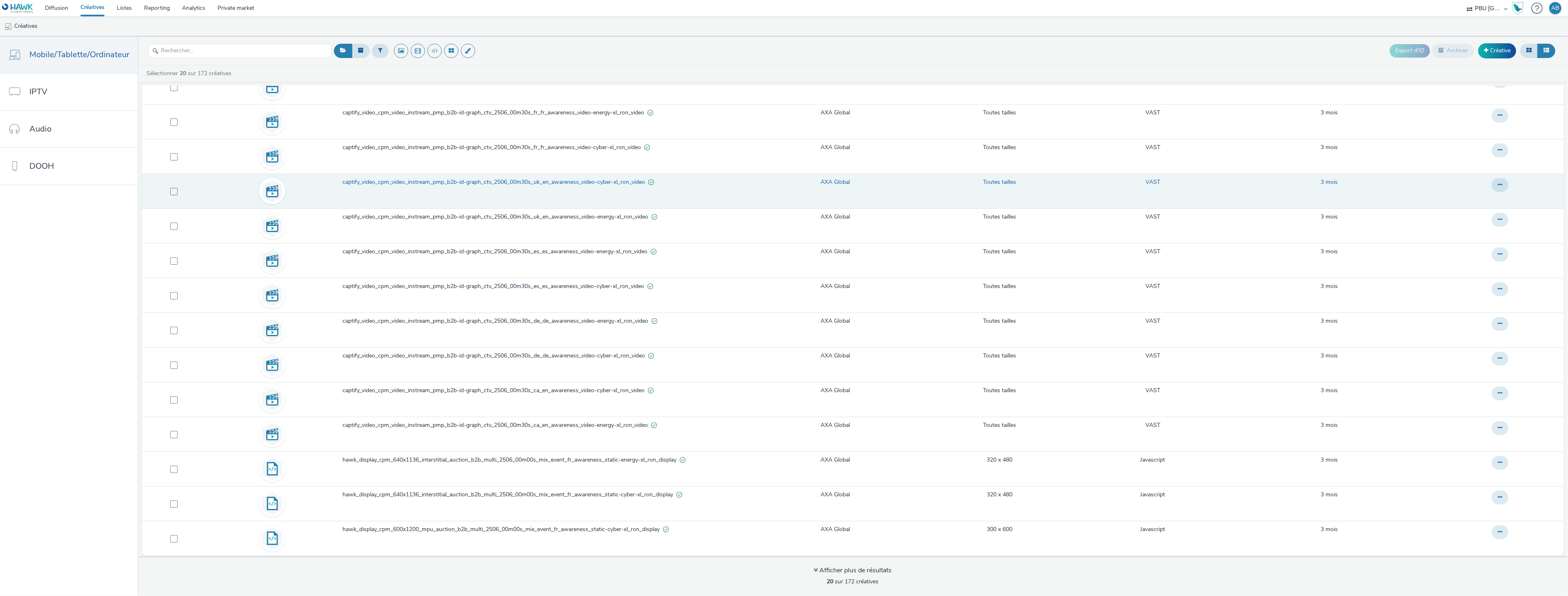
scroll to position [2, 0]
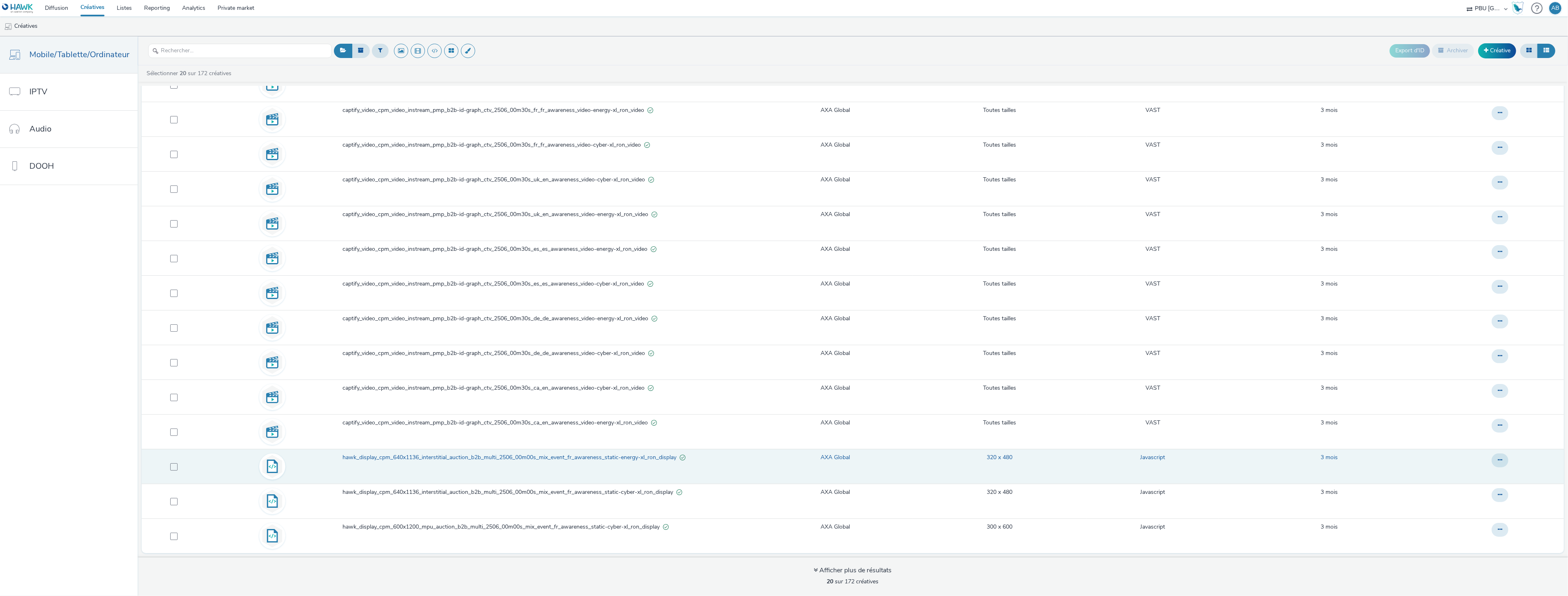
click at [433, 462] on link "hawk_display_cpm_640x1136_interstitial_auction_b2b_multi_2506_00m00s_mix_event_…" at bounding box center [550, 459] width 414 height 12
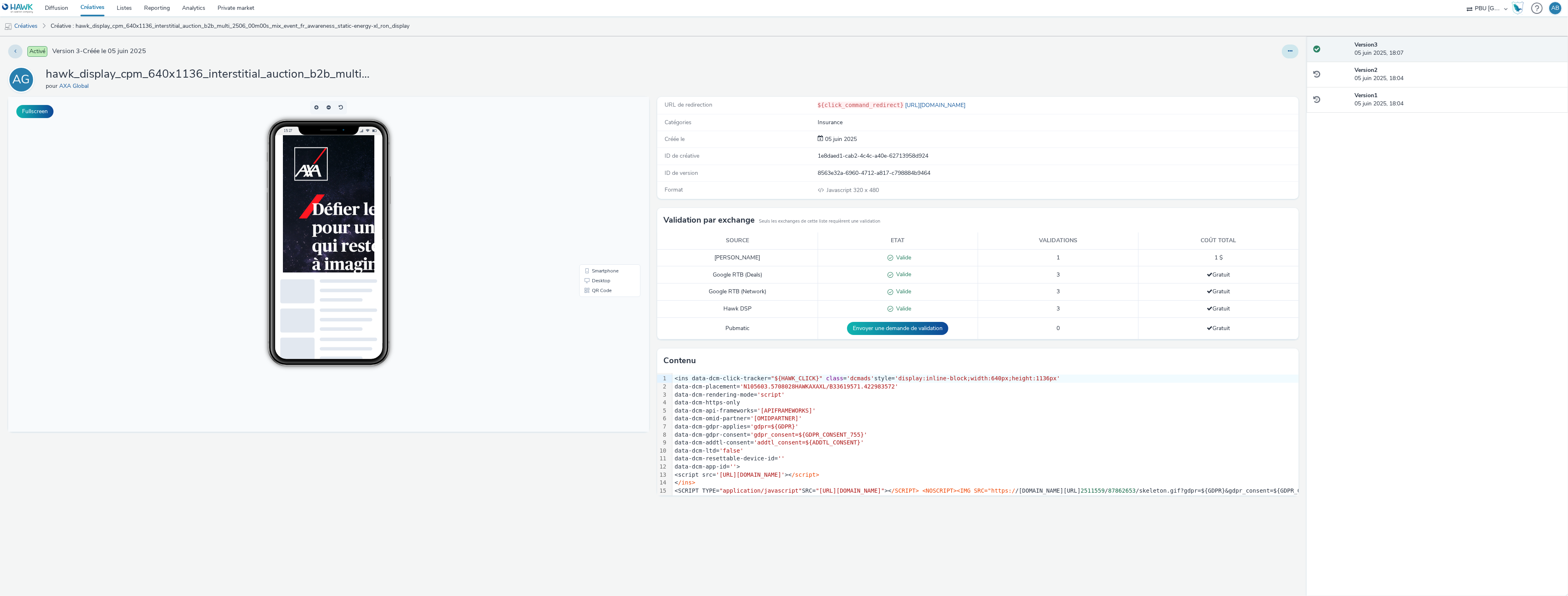
click at [1283, 54] on button at bounding box center [1290, 51] width 17 height 14
click at [1274, 65] on link "Modifier" at bounding box center [1268, 68] width 62 height 17
